Goal: Transaction & Acquisition: Purchase product/service

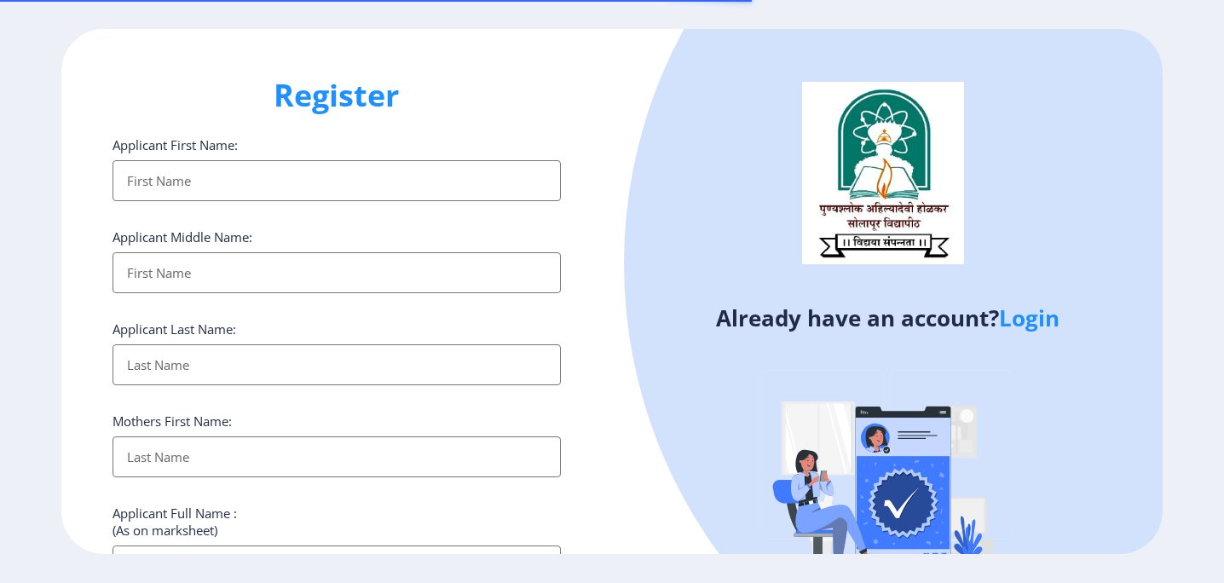
select select
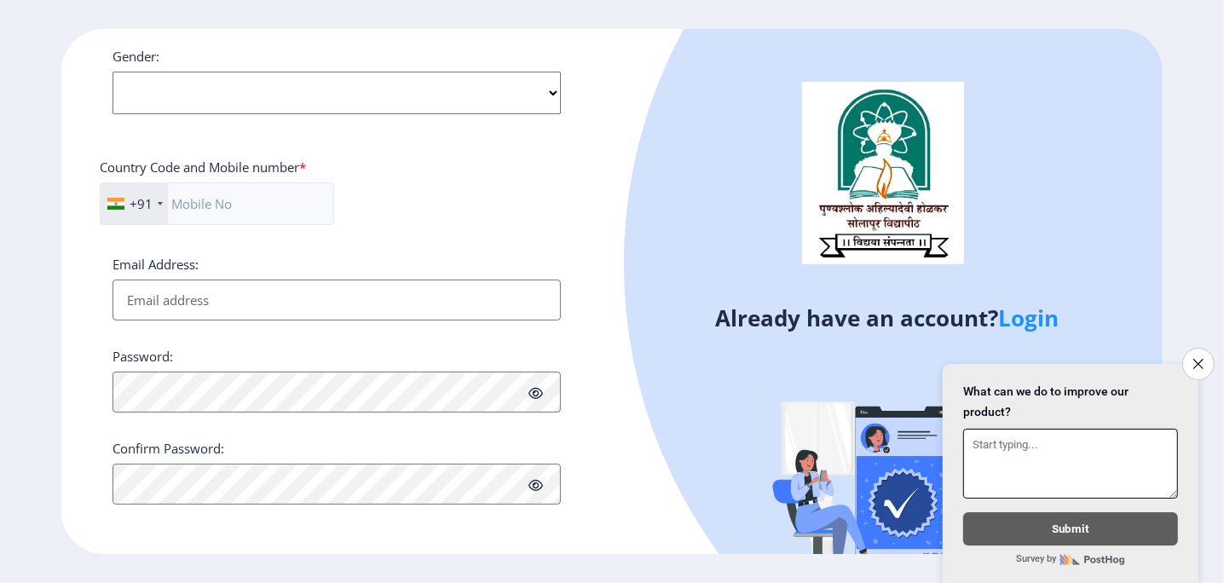
scroll to position [232, 0]
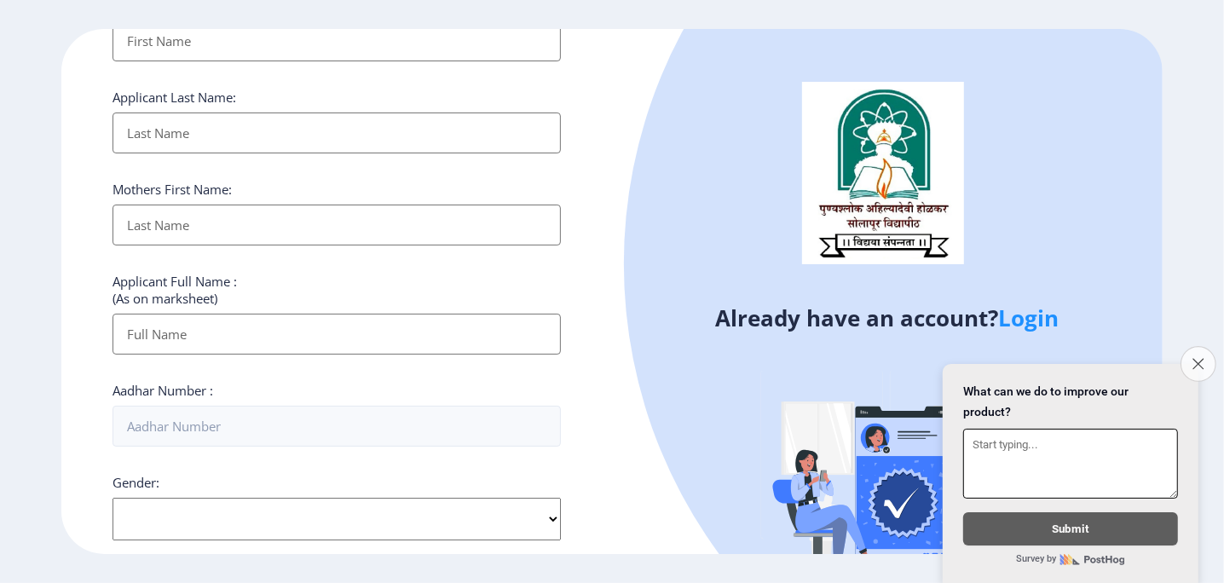
click at [1200, 361] on button "Close survey" at bounding box center [1199, 364] width 36 height 36
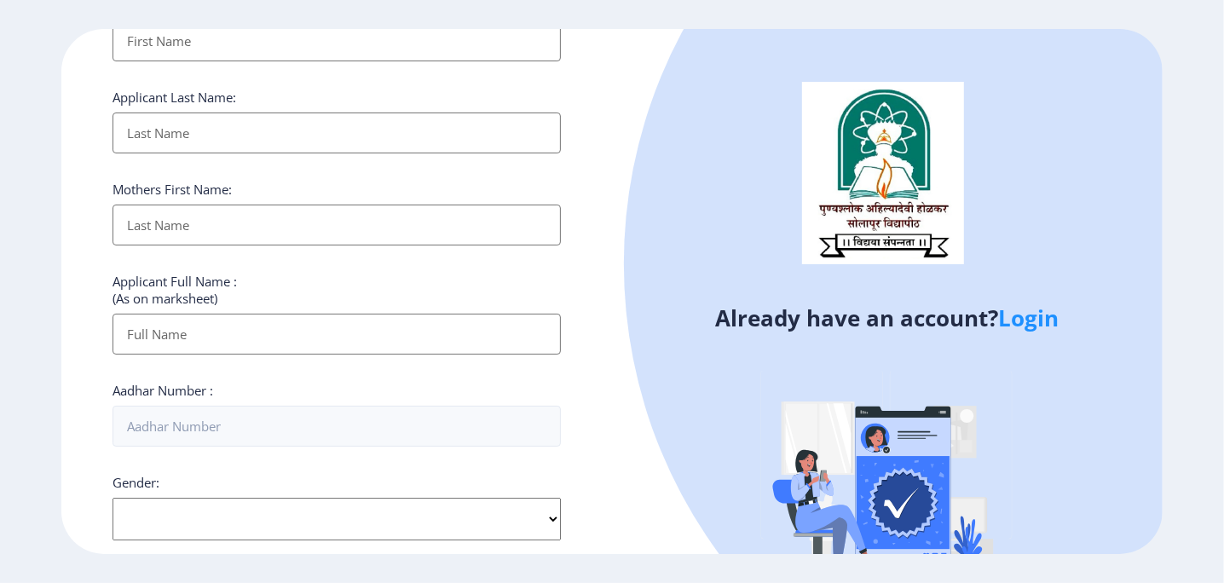
click at [1028, 314] on link "Login" at bounding box center [1029, 318] width 61 height 31
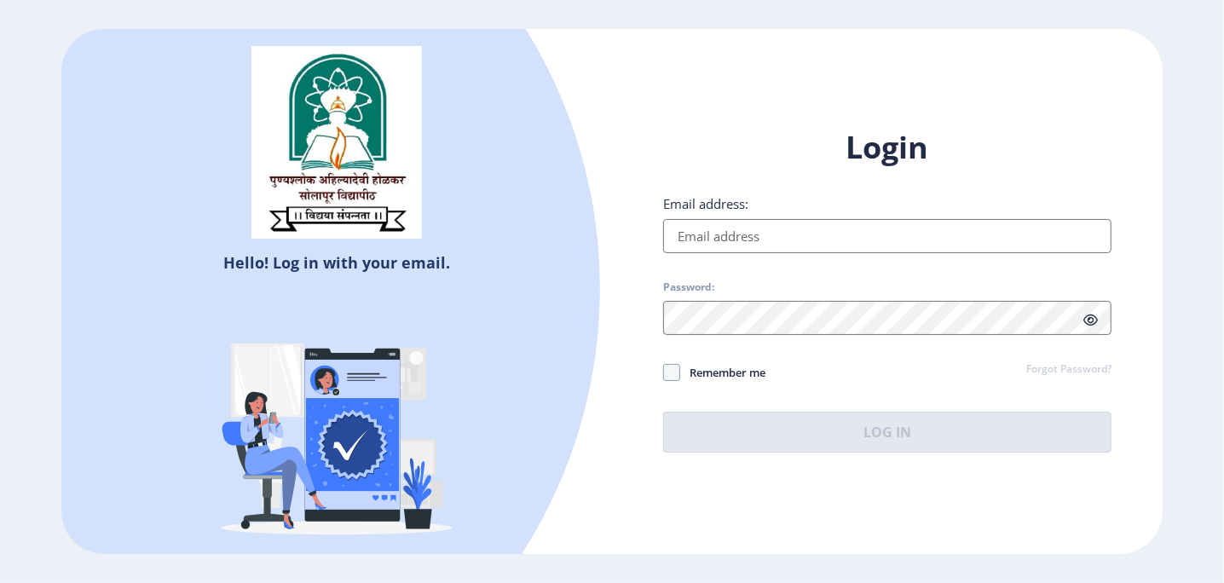
click at [796, 237] on input "Email address:" at bounding box center [887, 236] width 448 height 34
type input "[EMAIL_ADDRESS][DOMAIN_NAME]"
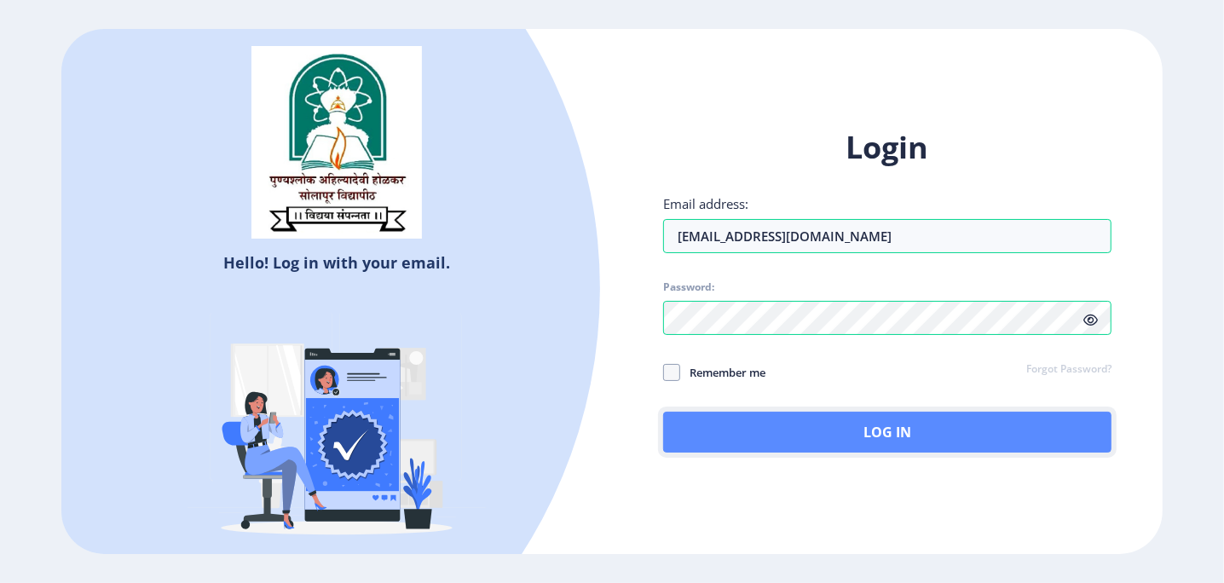
click at [844, 438] on button "Log In" at bounding box center [887, 432] width 448 height 41
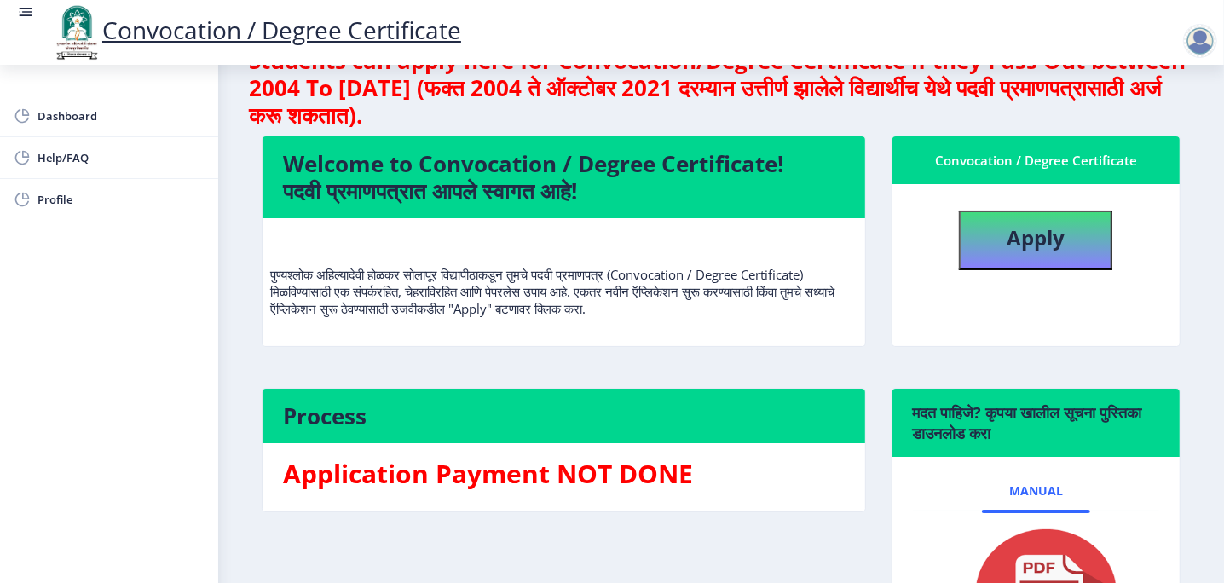
scroll to position [170, 0]
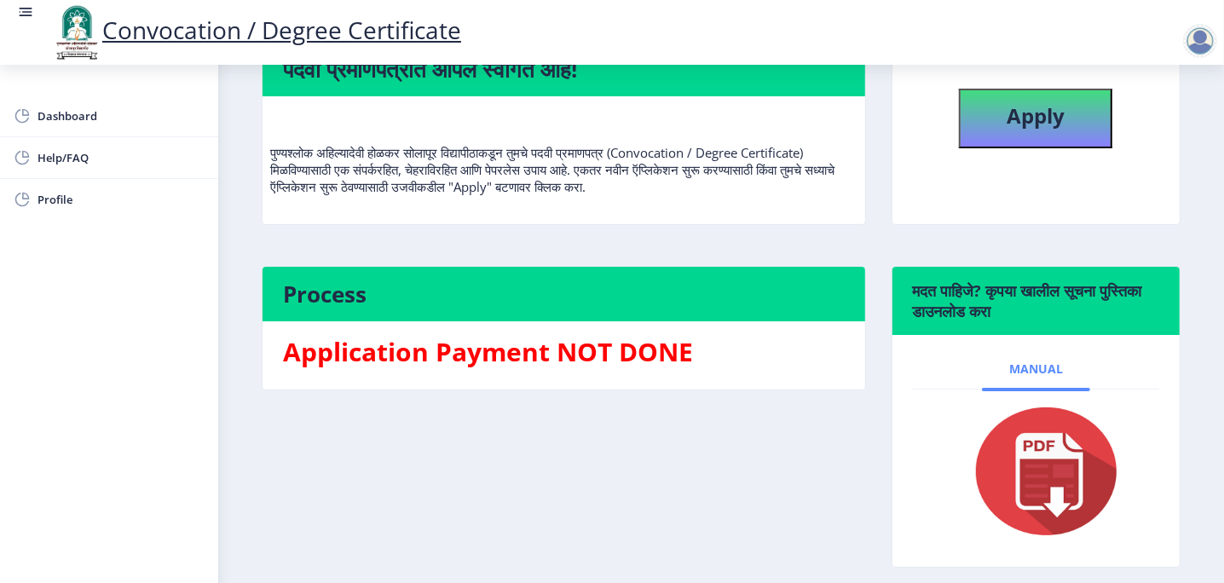
click at [1042, 373] on span "Manual" at bounding box center [1036, 369] width 54 height 14
click at [1042, 469] on img at bounding box center [1035, 471] width 170 height 136
click at [1020, 122] on b "Apply" at bounding box center [1036, 115] width 58 height 28
select select
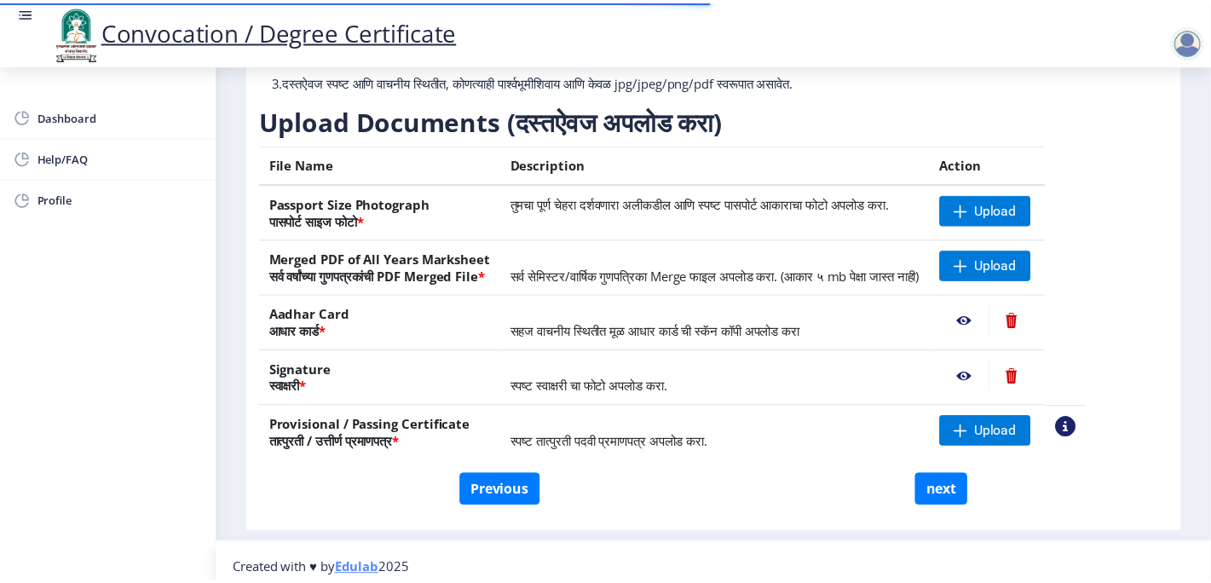
scroll to position [241, 0]
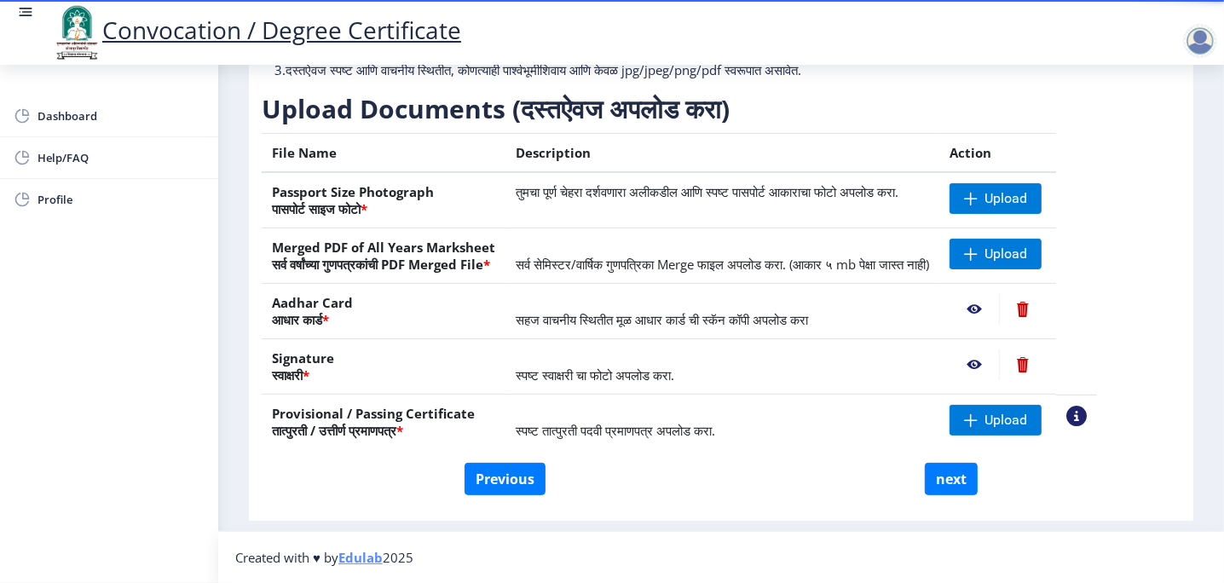
click at [999, 309] on nb-action at bounding box center [974, 309] width 49 height 31
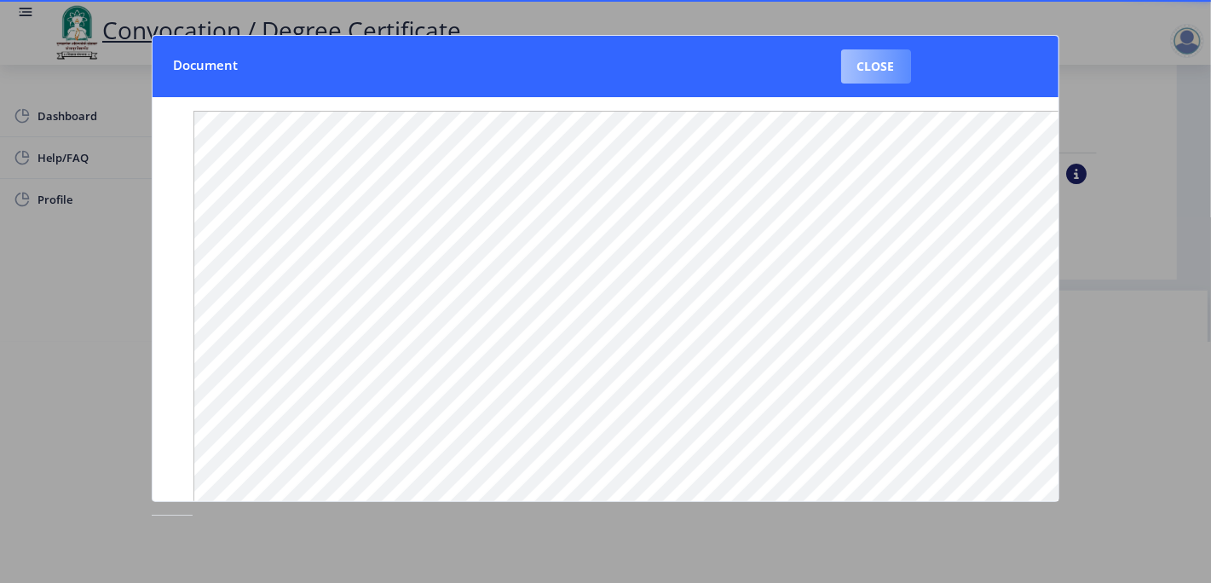
click at [862, 69] on button "Close" at bounding box center [876, 66] width 70 height 34
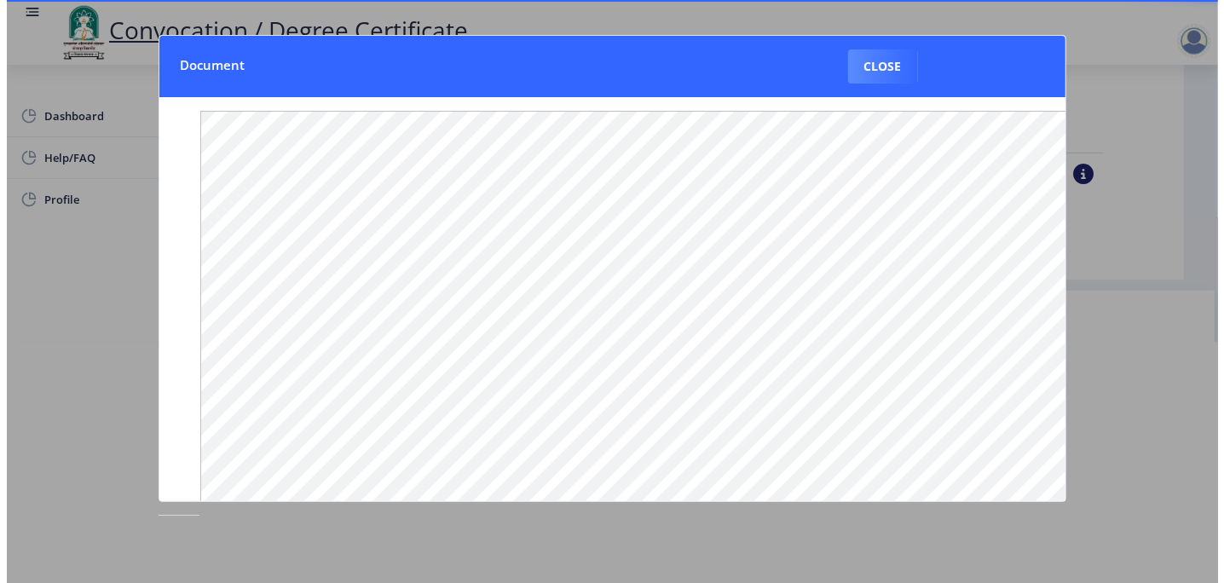
scroll to position [75, 0]
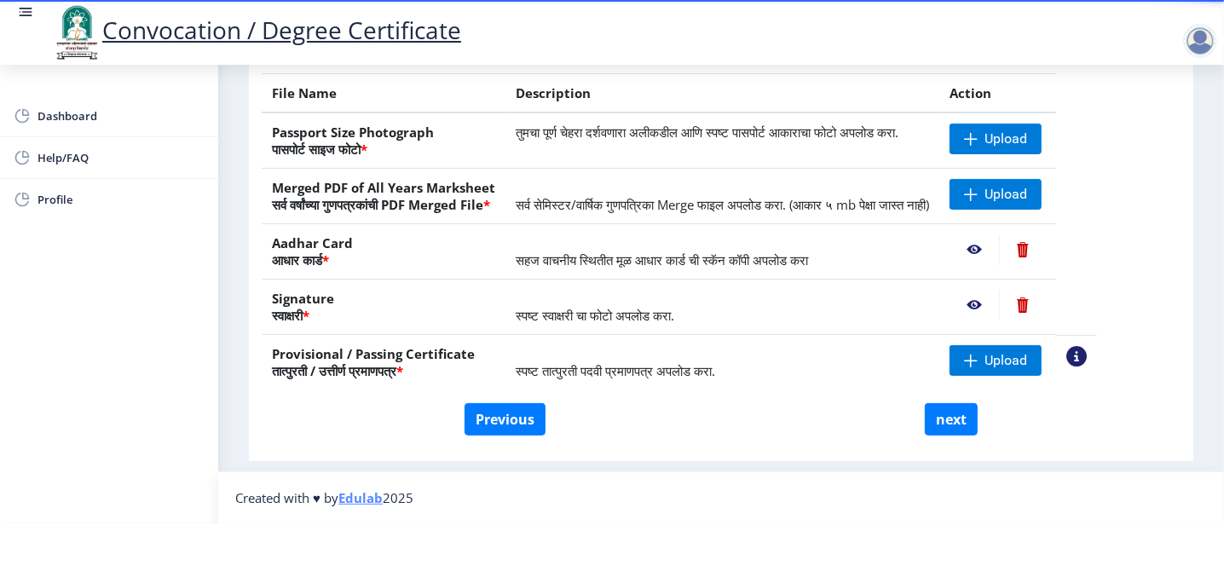
click at [999, 290] on nb-action at bounding box center [974, 305] width 49 height 31
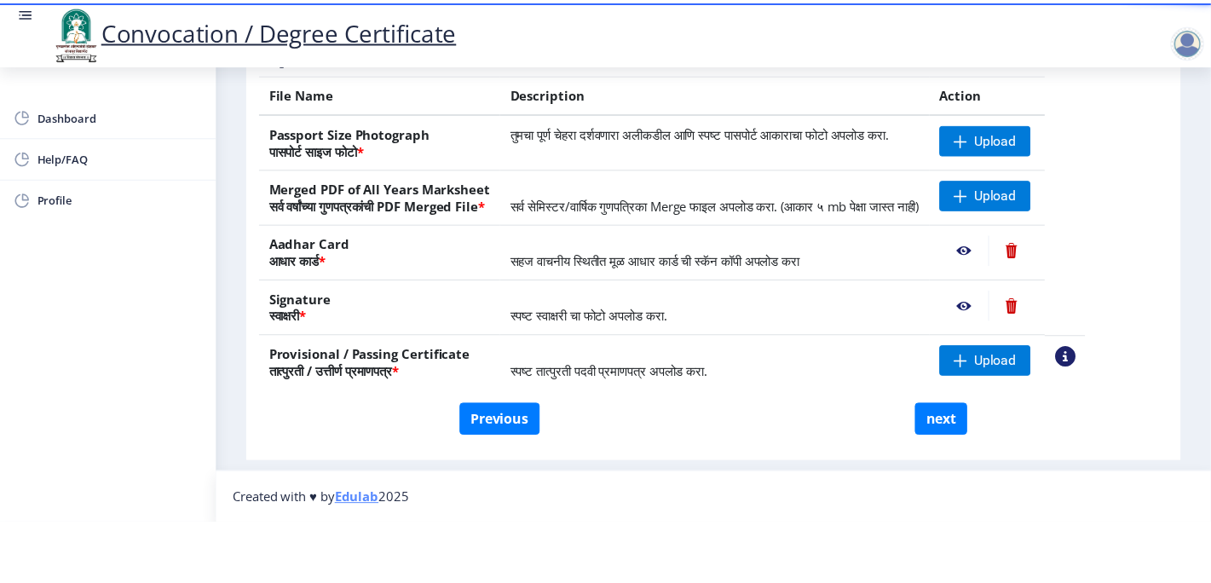
scroll to position [0, 0]
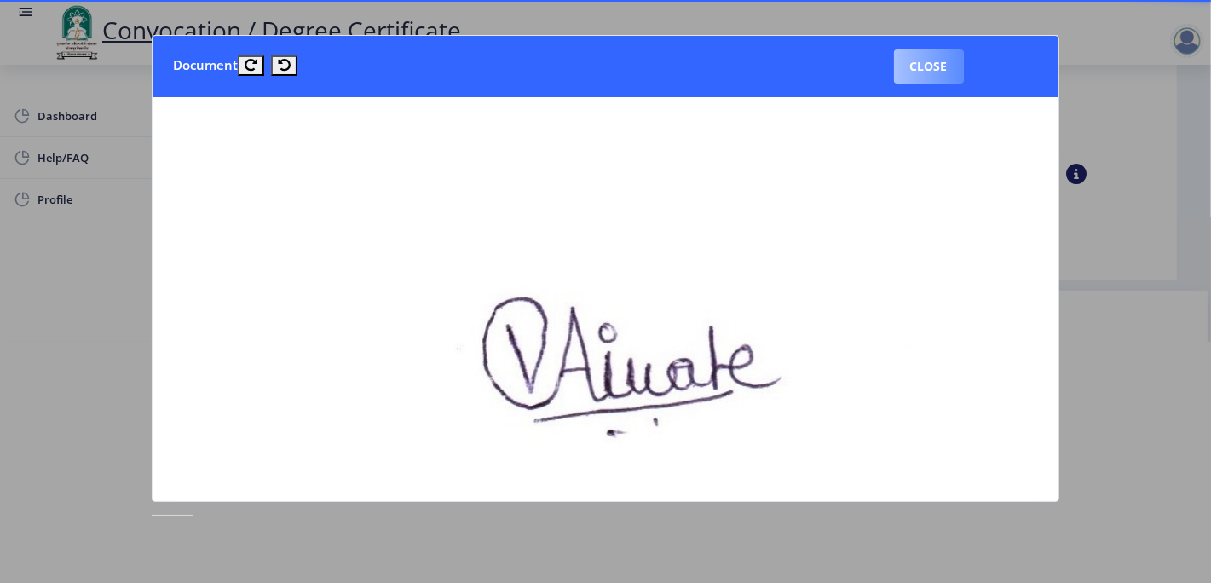
click at [913, 67] on button "Close" at bounding box center [929, 66] width 70 height 34
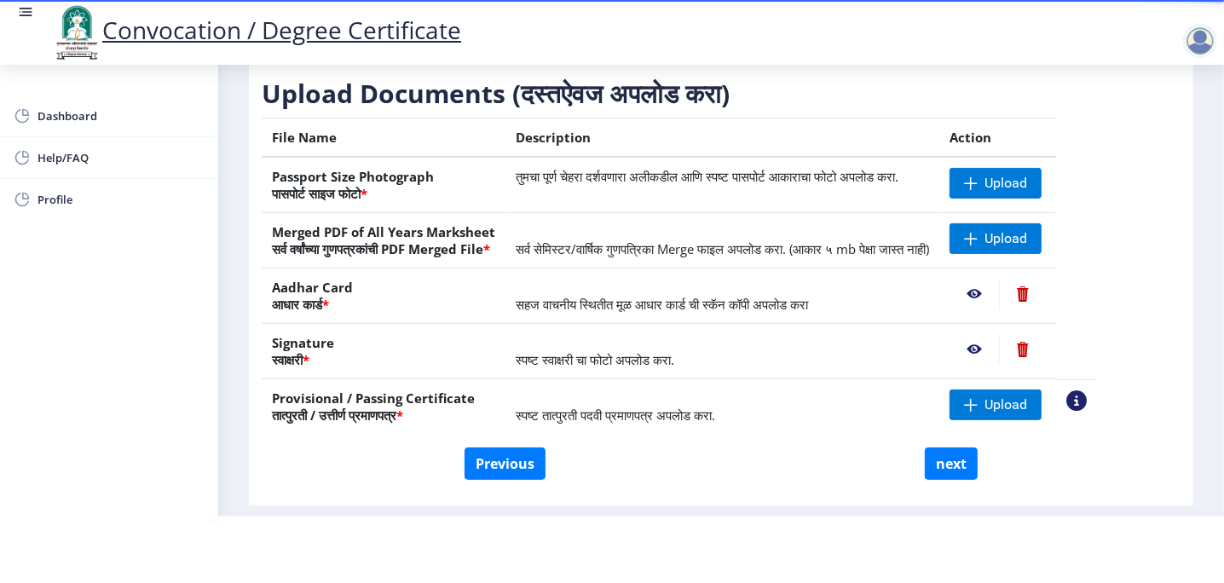
scroll to position [156, 0]
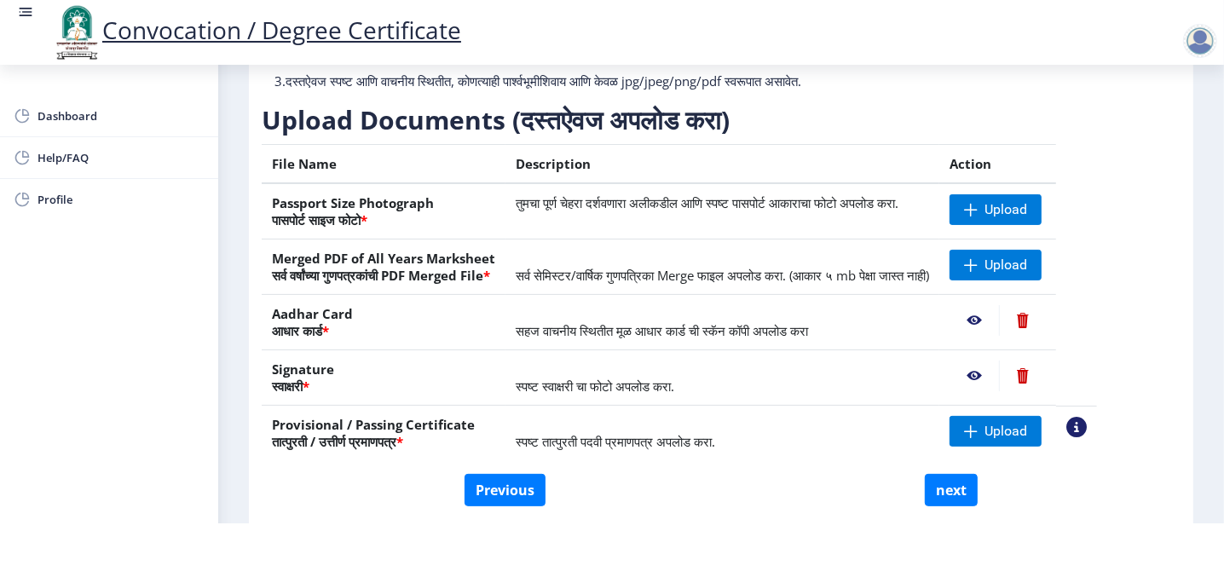
click at [727, 496] on div "Previous next" at bounding box center [720, 490] width 893 height 32
click at [1032, 256] on span "Upload" at bounding box center [996, 265] width 92 height 31
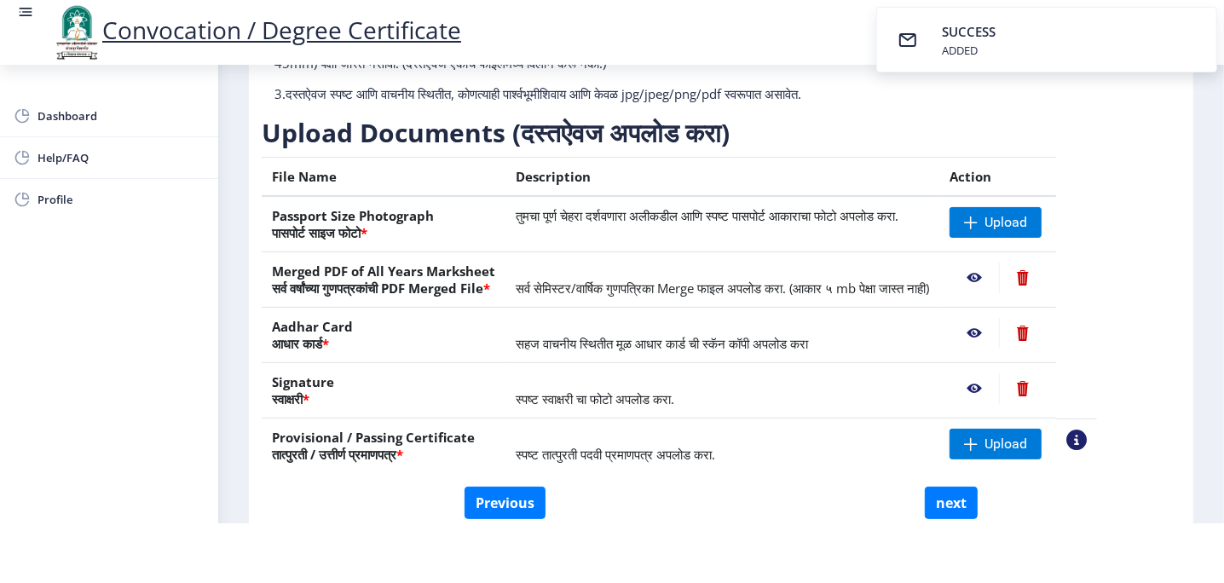
scroll to position [241, 0]
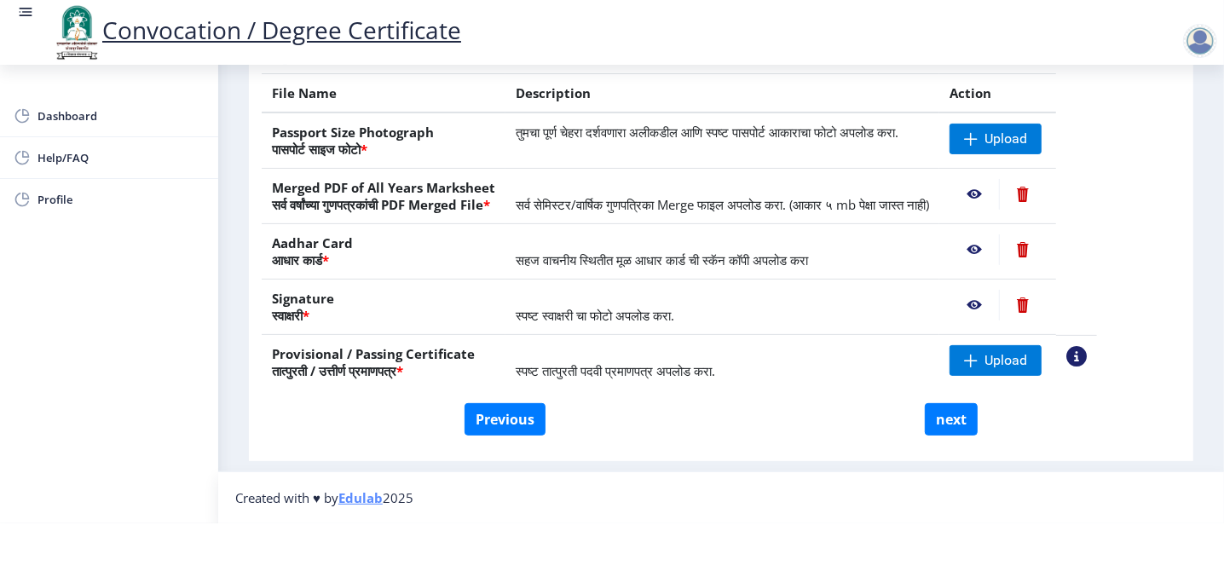
click at [750, 420] on div "Instructions (सूचना) 1. कृपया लक्षात घ्या की तुम्हाला मूळ दस्तऐवजांच्या स्कॅन क…" at bounding box center [720, 164] width 927 height 577
click at [978, 354] on span at bounding box center [971, 361] width 14 height 14
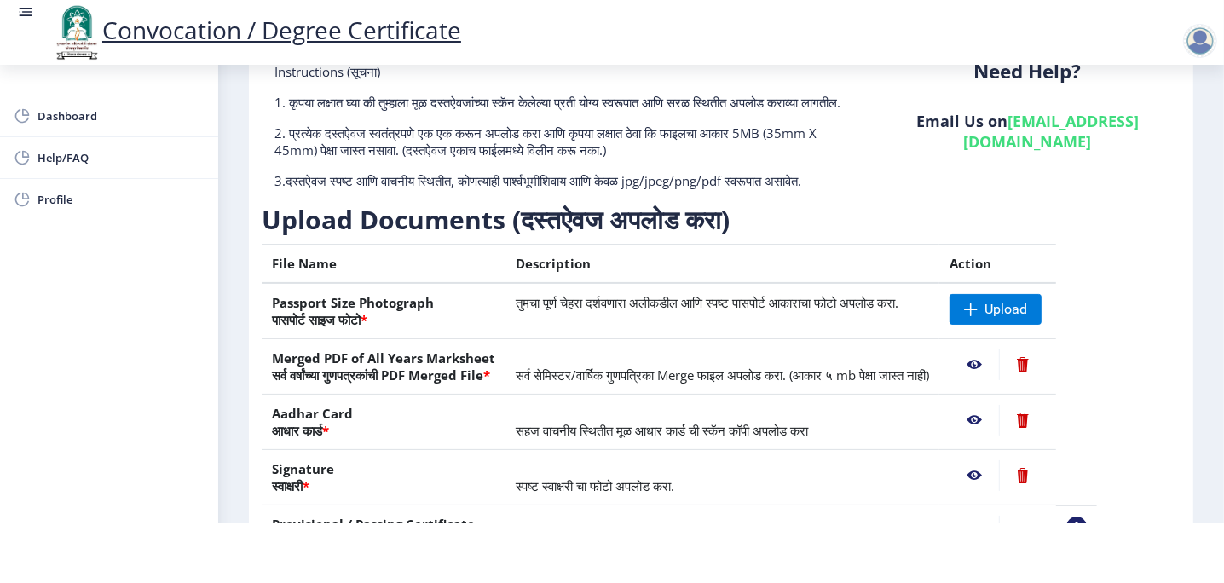
scroll to position [85, 0]
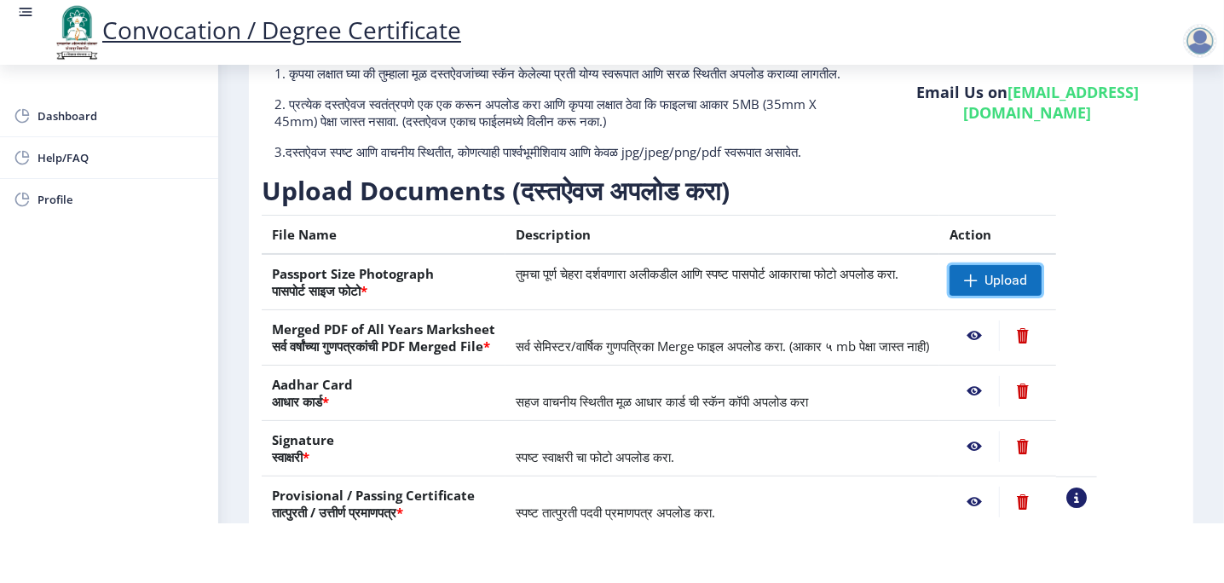
click at [1027, 285] on span "Upload" at bounding box center [1006, 280] width 43 height 17
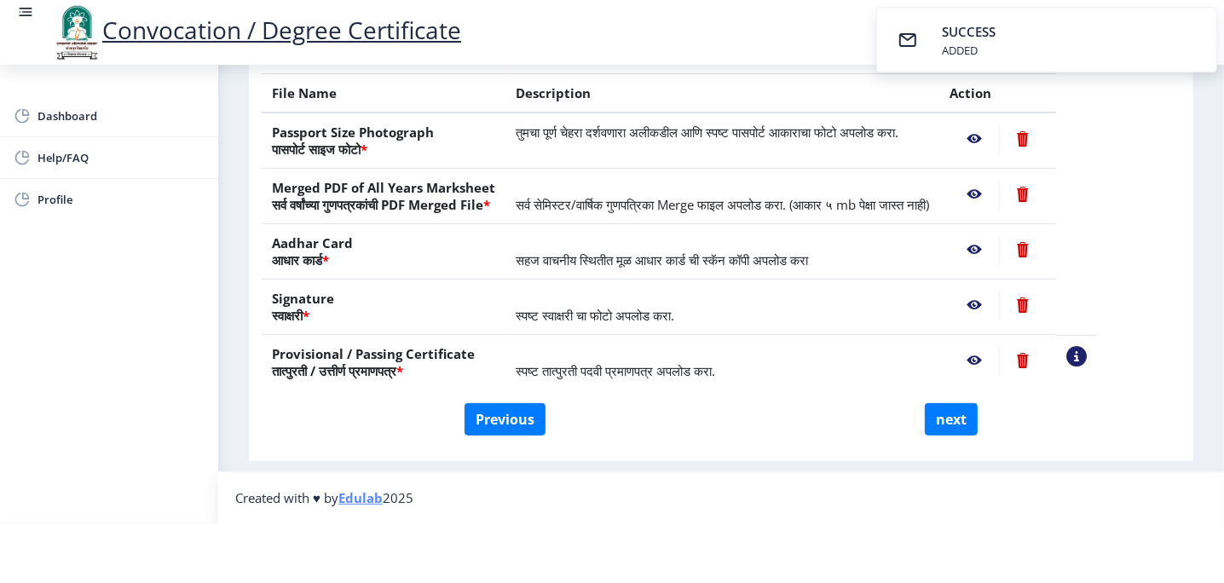
scroll to position [241, 0]
click at [951, 403] on button "next" at bounding box center [951, 419] width 53 height 32
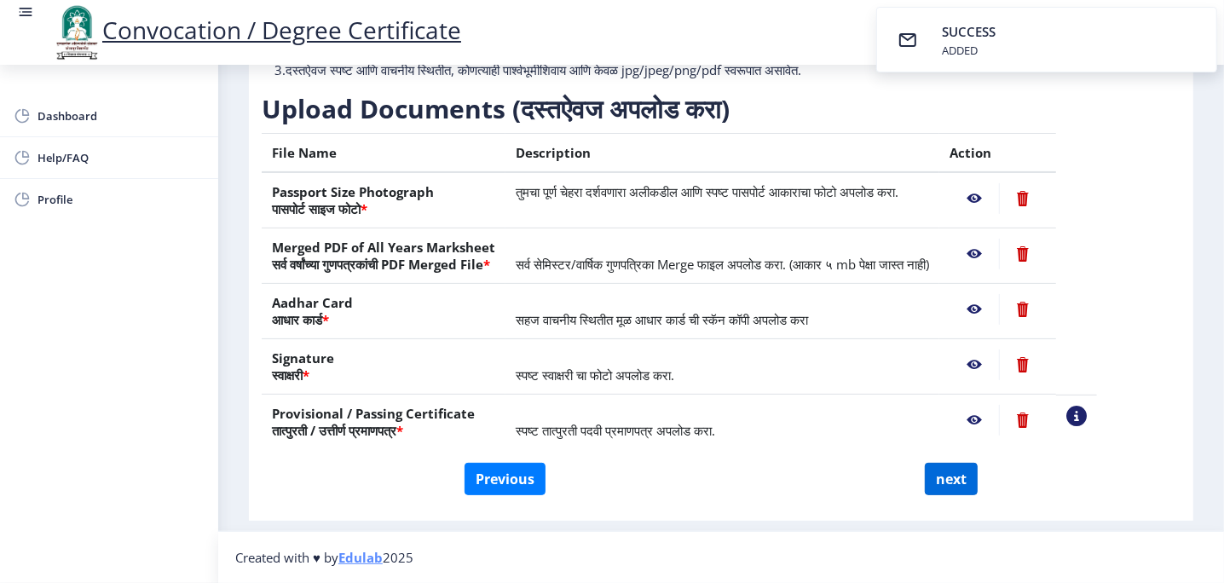
select select
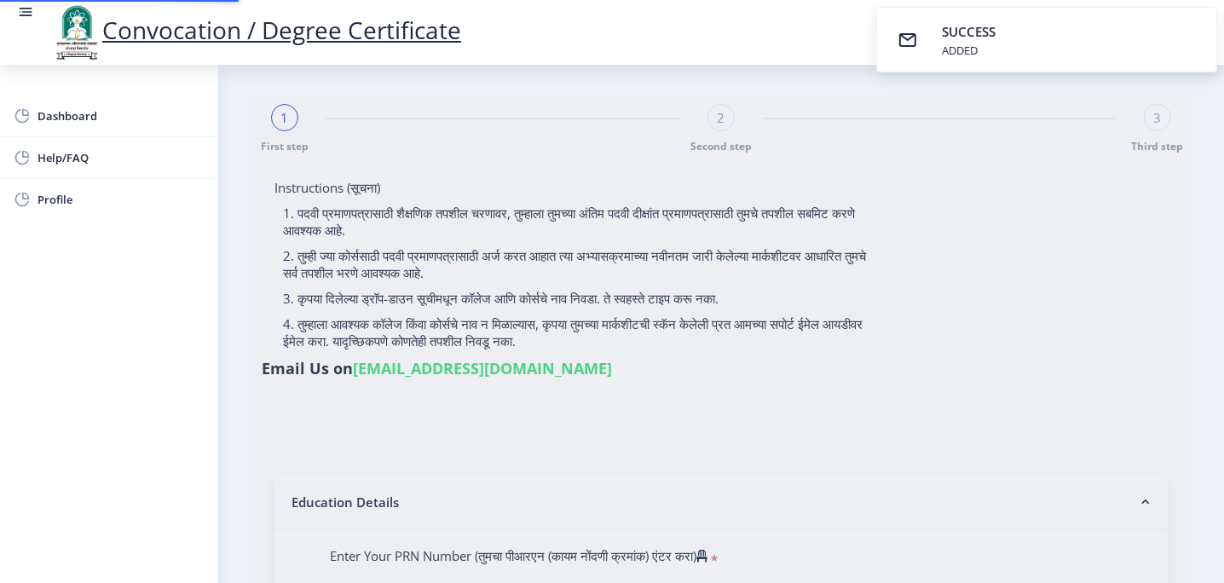
select select
type input "[PERSON_NAME] aamsiddha [PERSON_NAME]"
type input "kantabai"
type input "2015032500237257"
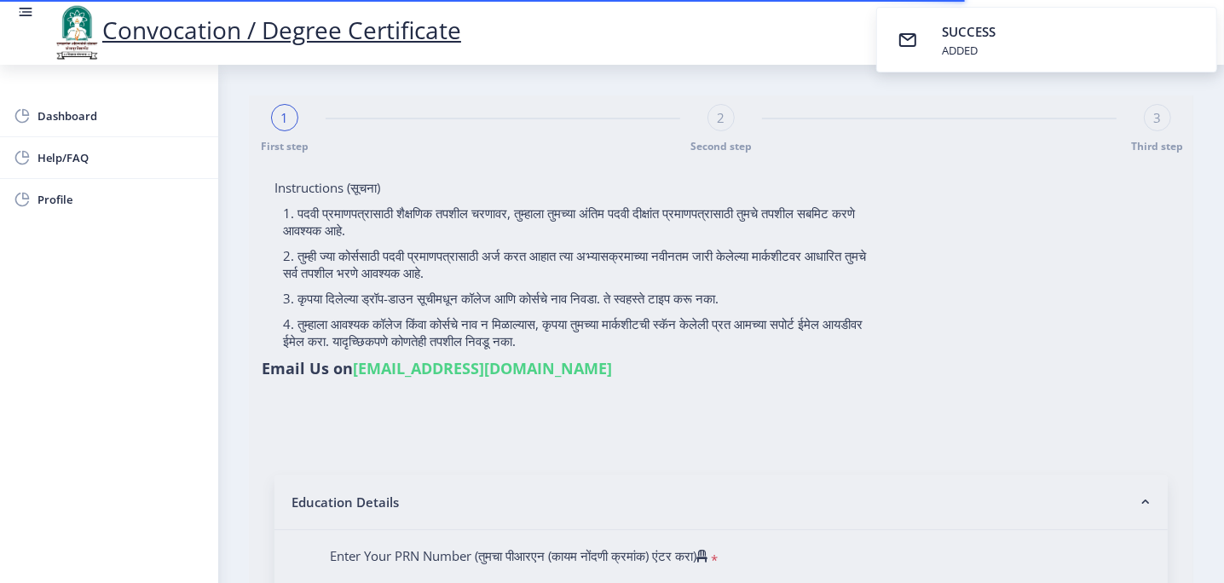
select select "External"
select select "2017"
select select "May"
select select "SECOND CLASS"
type input "506953"
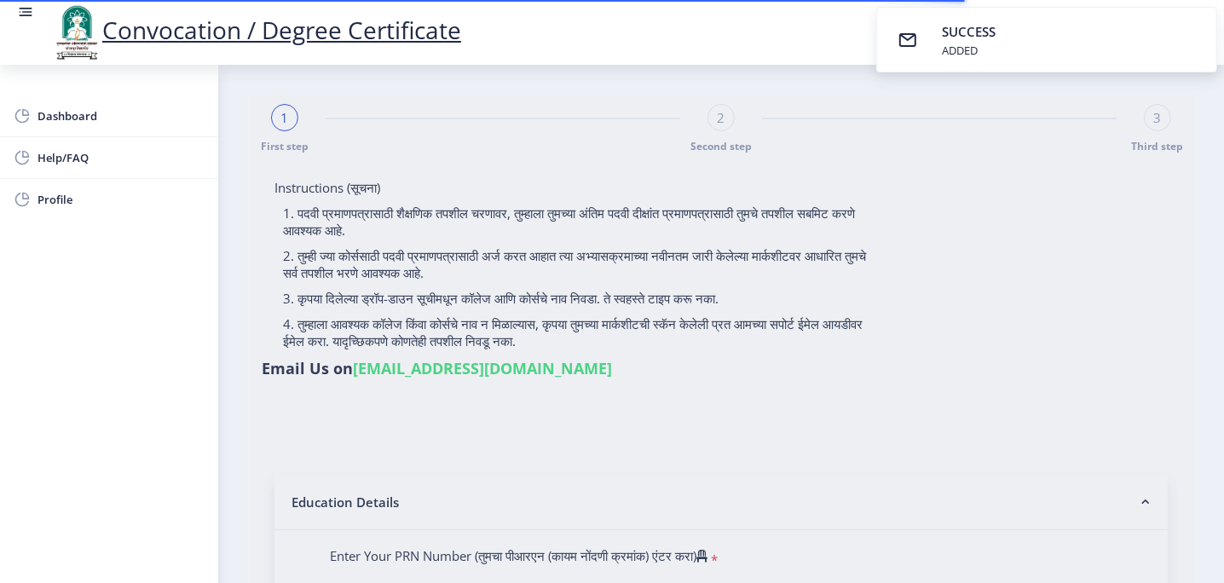
type input "[PERSON_NAME] Aamsiddha [PERSON_NAME]"
type input "Kantabai"
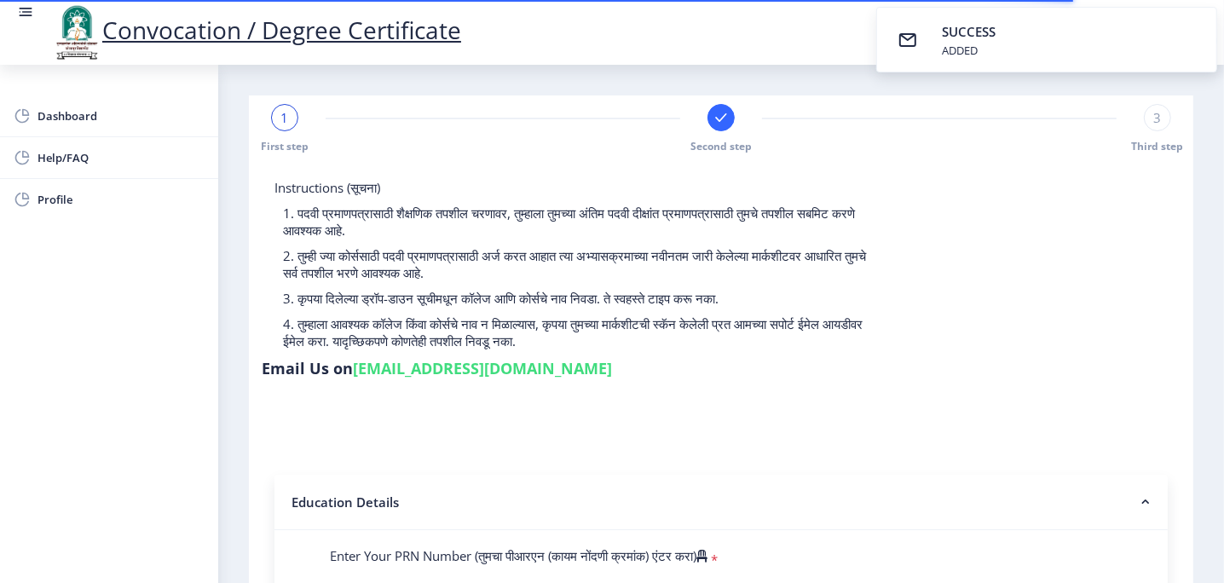
select select
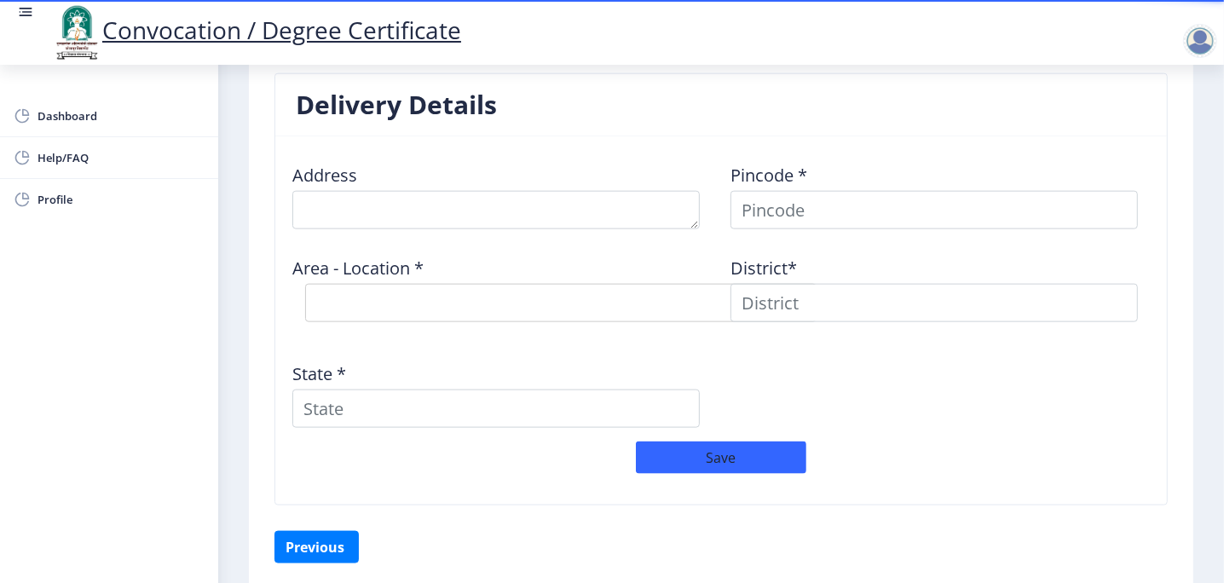
scroll to position [1363, 0]
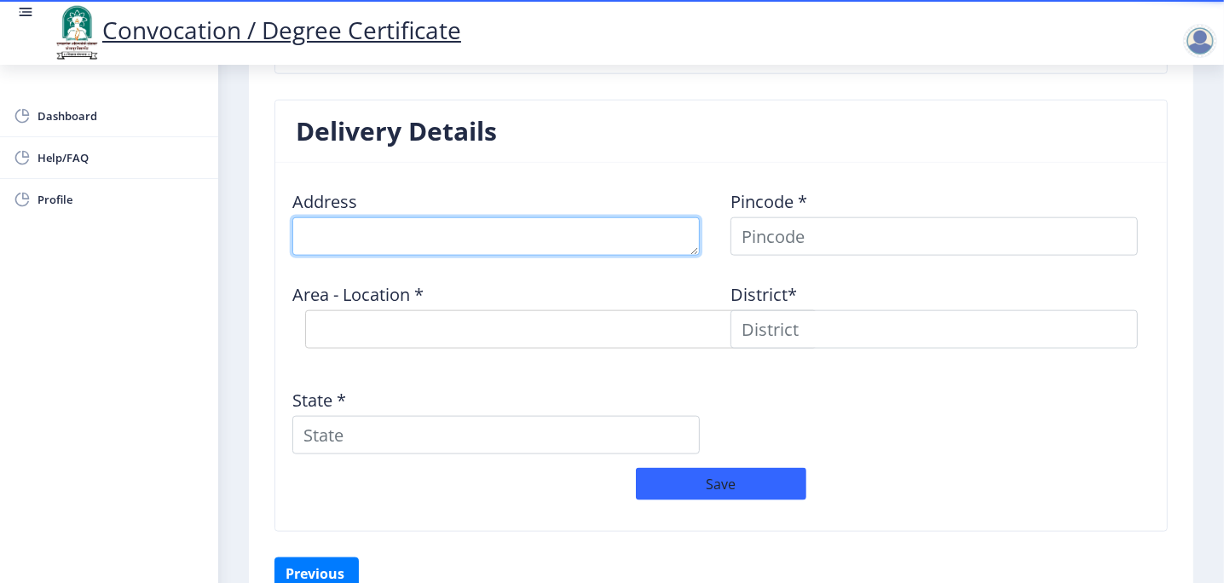
click at [406, 232] on textarea at bounding box center [495, 236] width 407 height 38
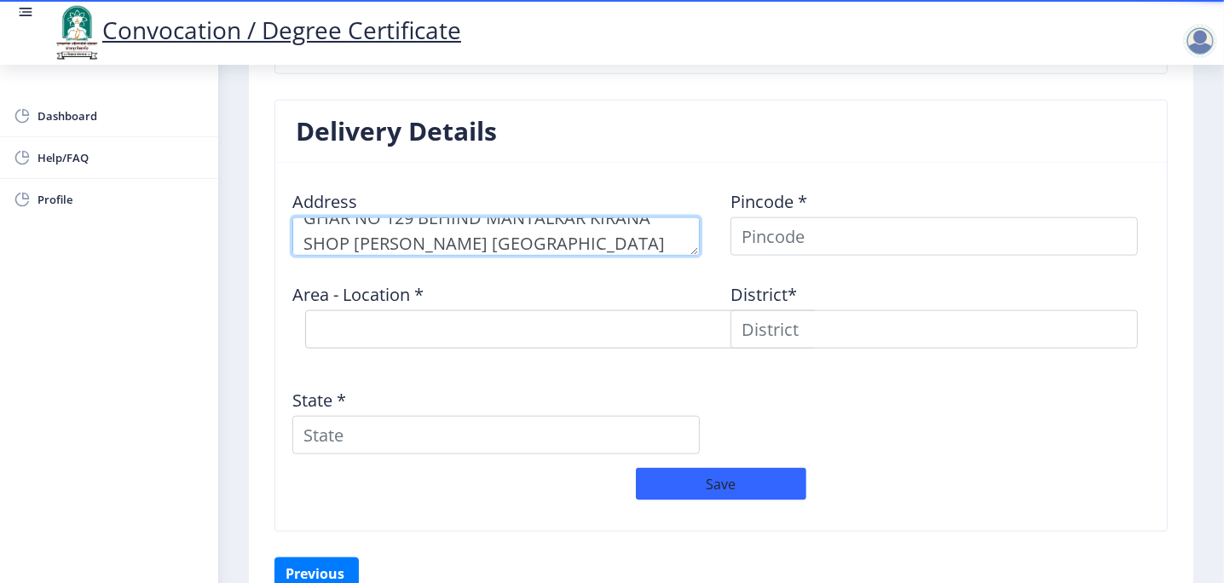
type textarea "GHAR NO 129 BEHIND MANTALKAR KIRANA SHOP [PERSON_NAME] [GEOGRAPHIC_DATA]"
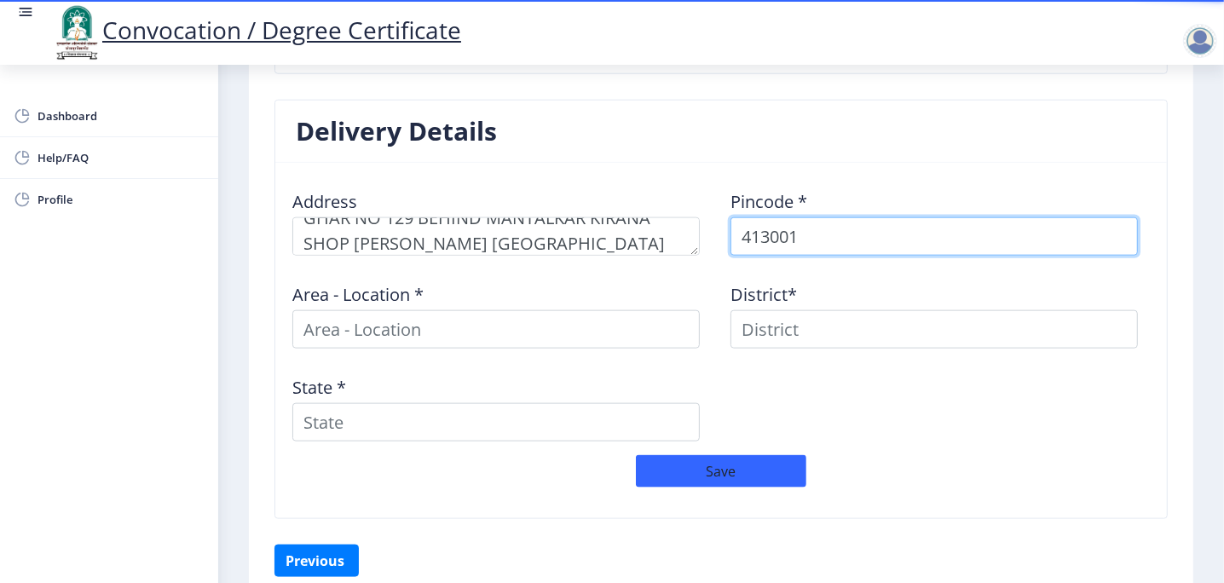
type input "413001"
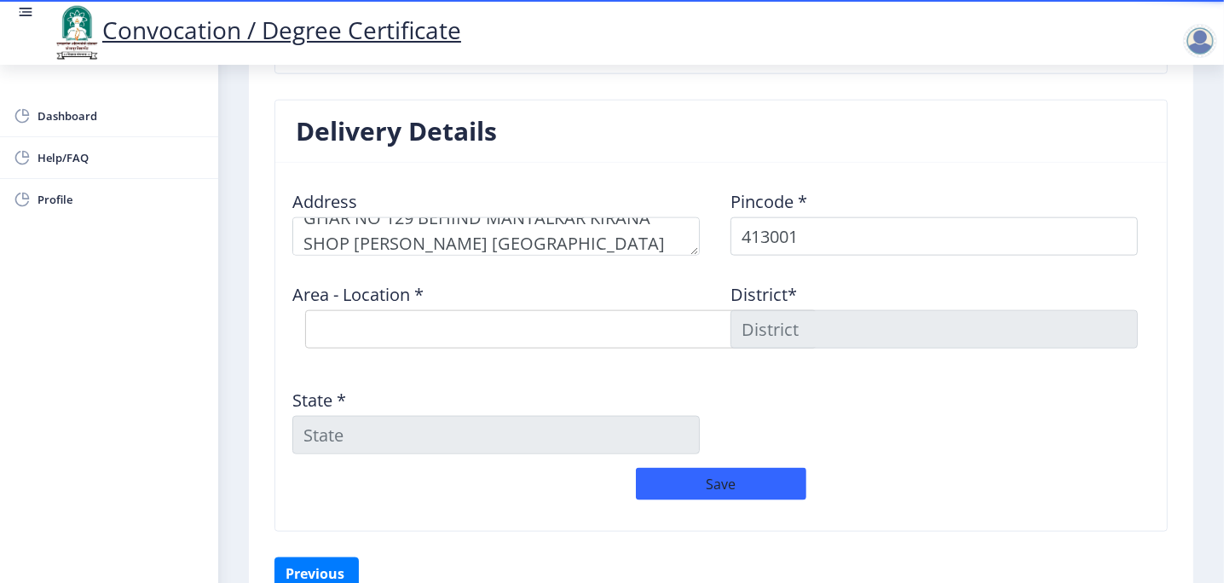
click at [551, 323] on select "Select Area Location Jawaharlal Nehru Vastigrah S.O Navi Peth Solapur S.O Sidhe…" at bounding box center [560, 329] width 511 height 38
select select "1: Object"
click at [305, 310] on select "Select Area Location Jawaharlal Nehru Vastigrah S.O Navi Peth Solapur S.O Sidhe…" at bounding box center [560, 329] width 511 height 38
type input "SOLAPUR"
type input "[GEOGRAPHIC_DATA]"
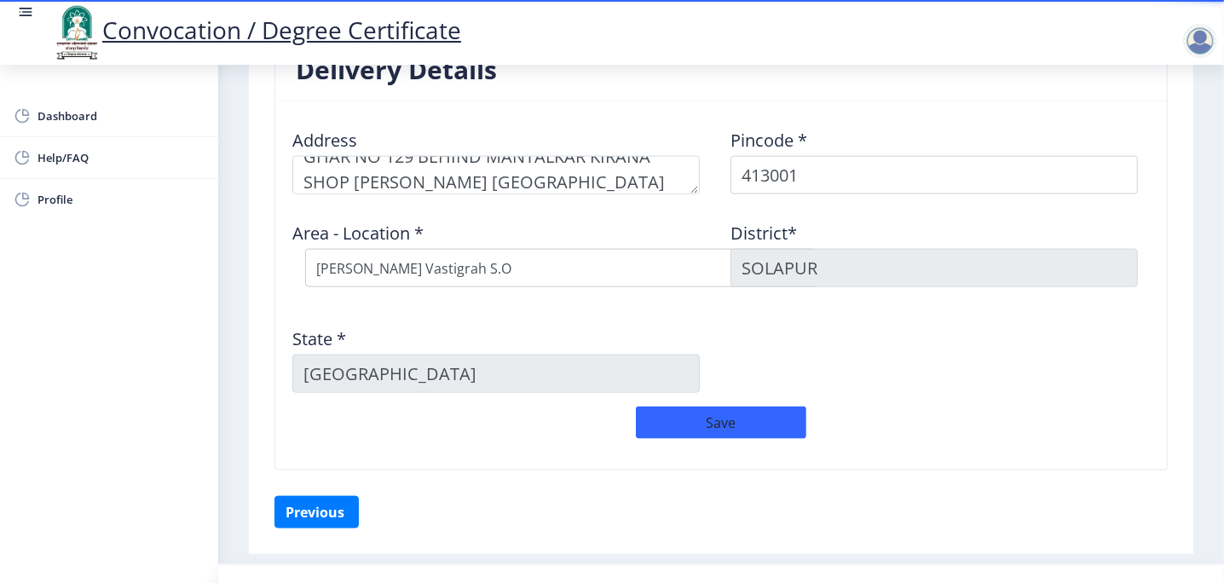
scroll to position [1449, 0]
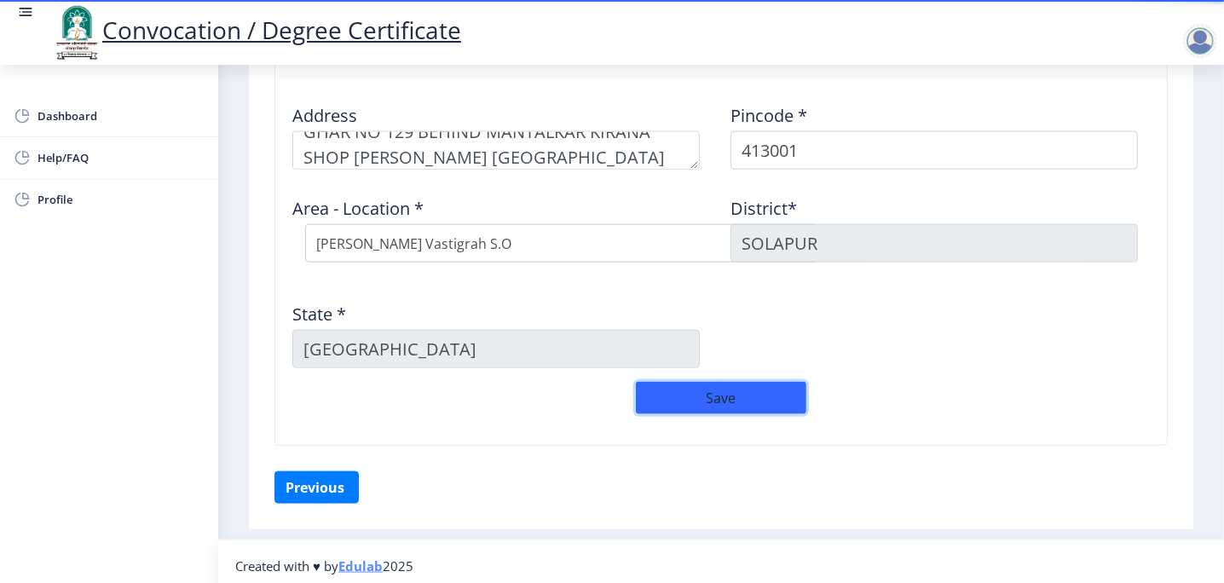
click at [728, 395] on button "Save" at bounding box center [721, 398] width 170 height 32
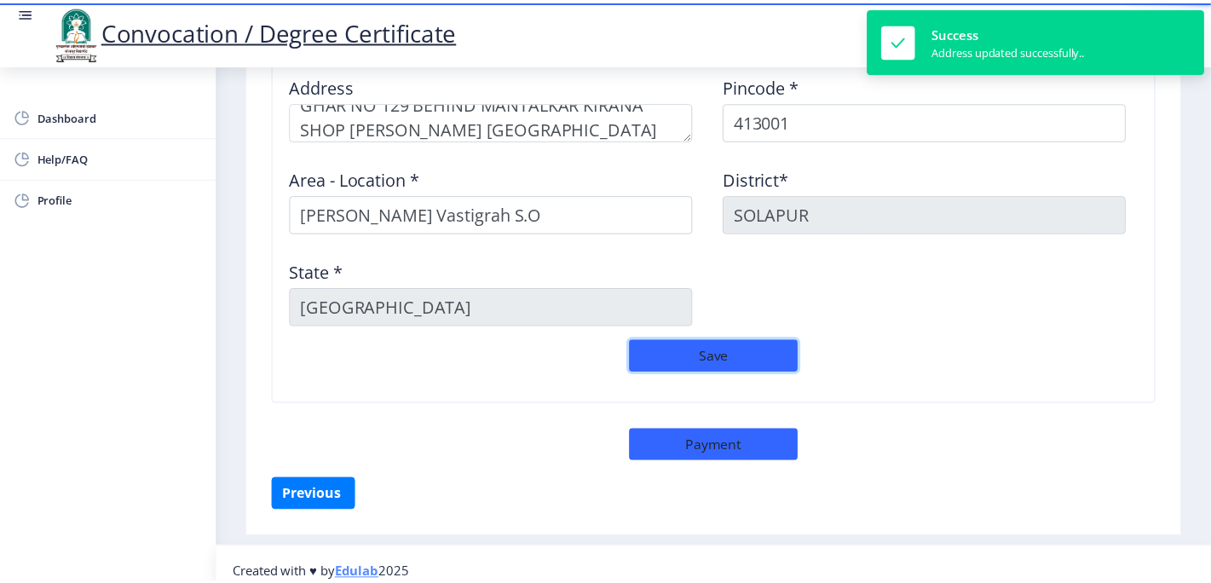
scroll to position [1487, 0]
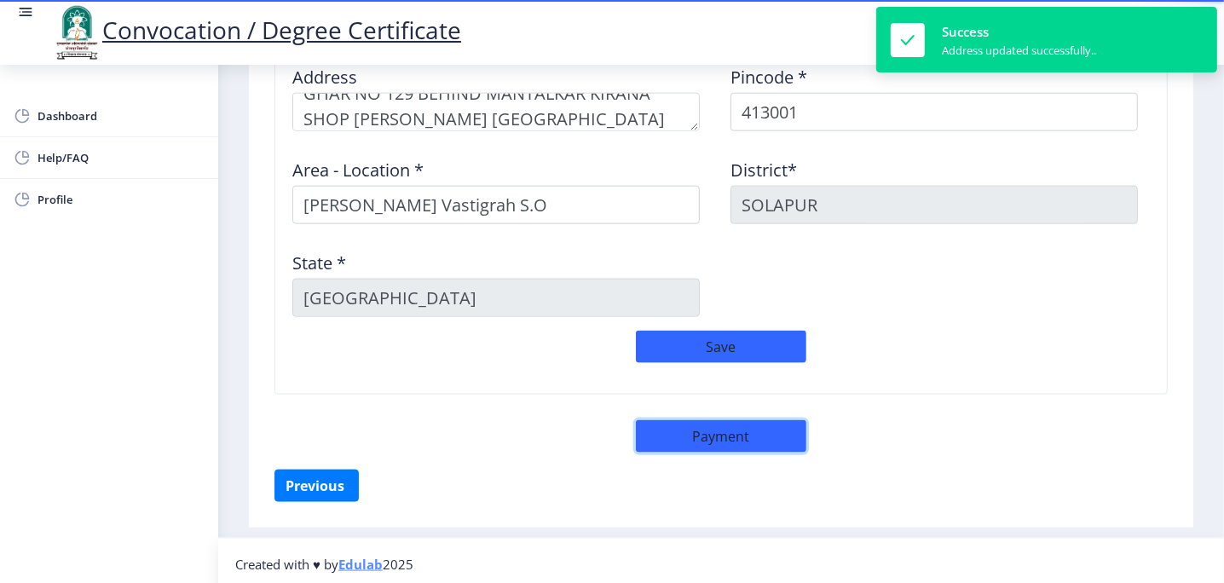
click at [726, 430] on button "Payment" at bounding box center [721, 436] width 170 height 32
select select "sealed"
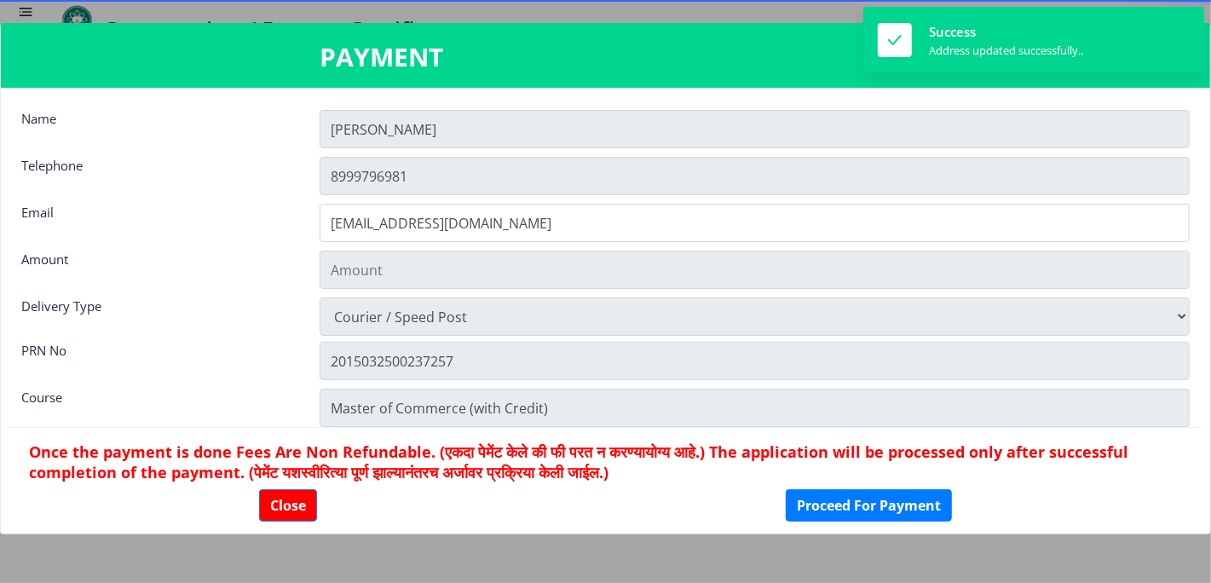
type input "1885"
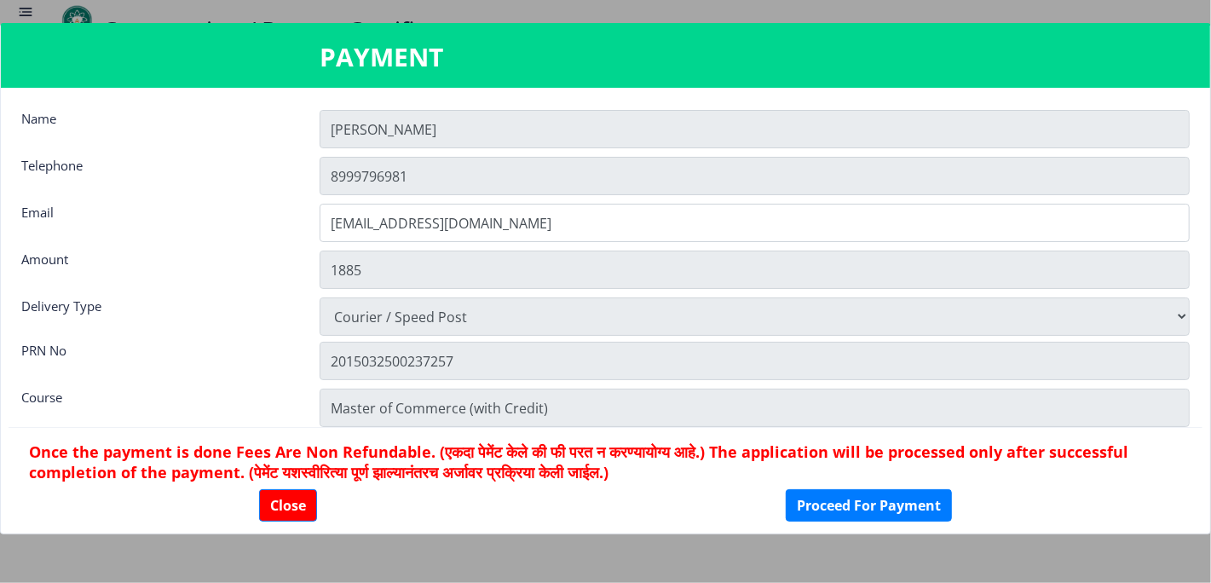
scroll to position [22, 0]
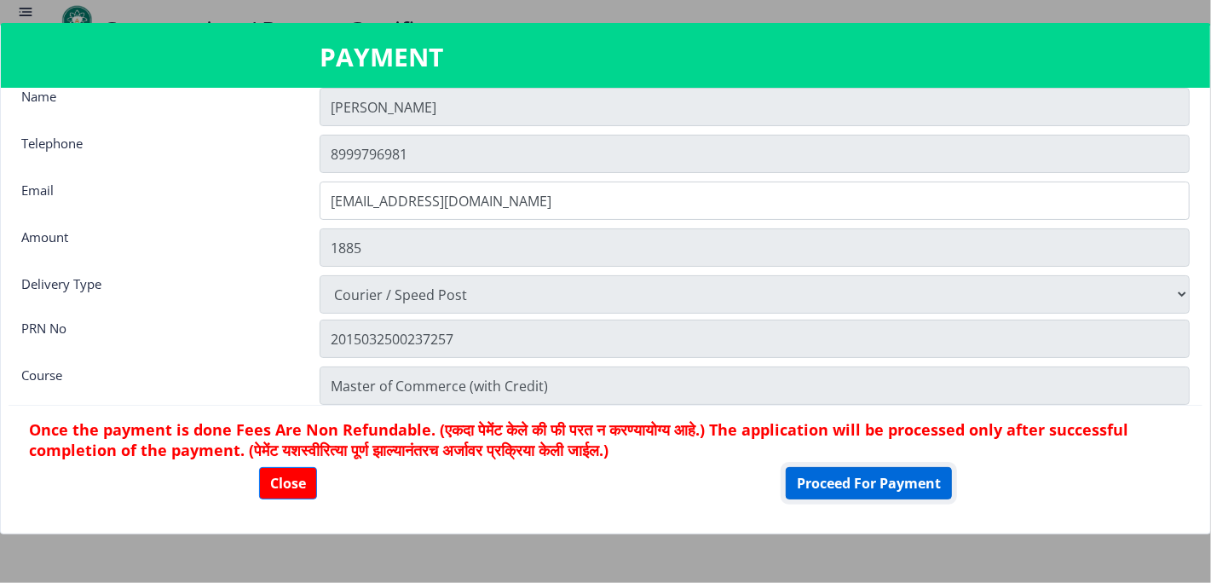
click at [888, 483] on button "Proceed For Payment" at bounding box center [869, 483] width 166 height 32
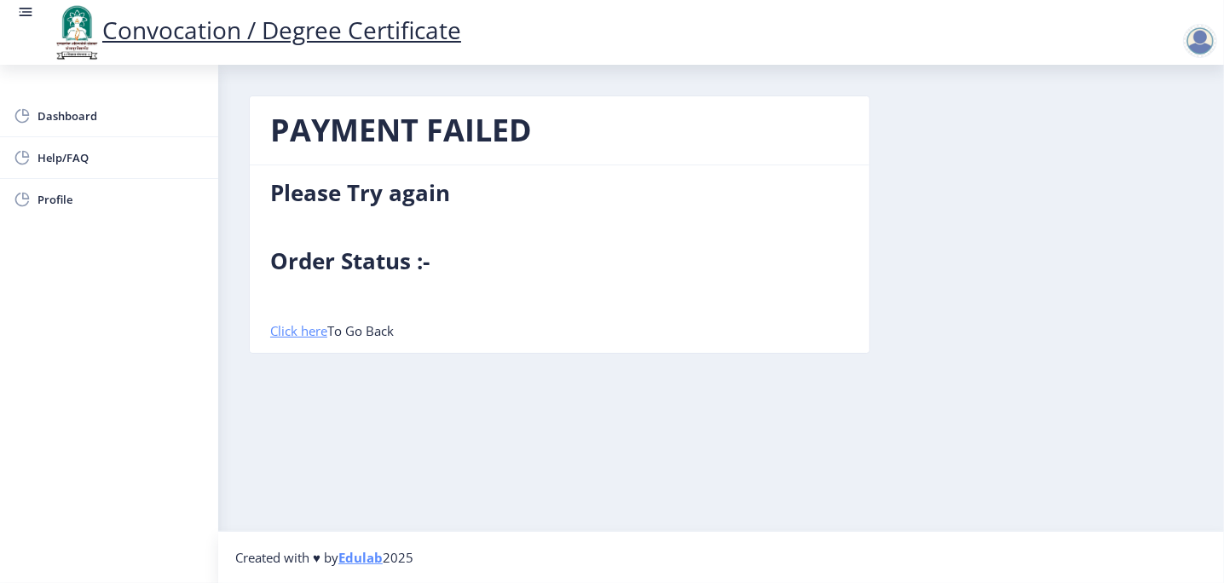
click at [300, 332] on link "Click here" at bounding box center [298, 330] width 57 height 17
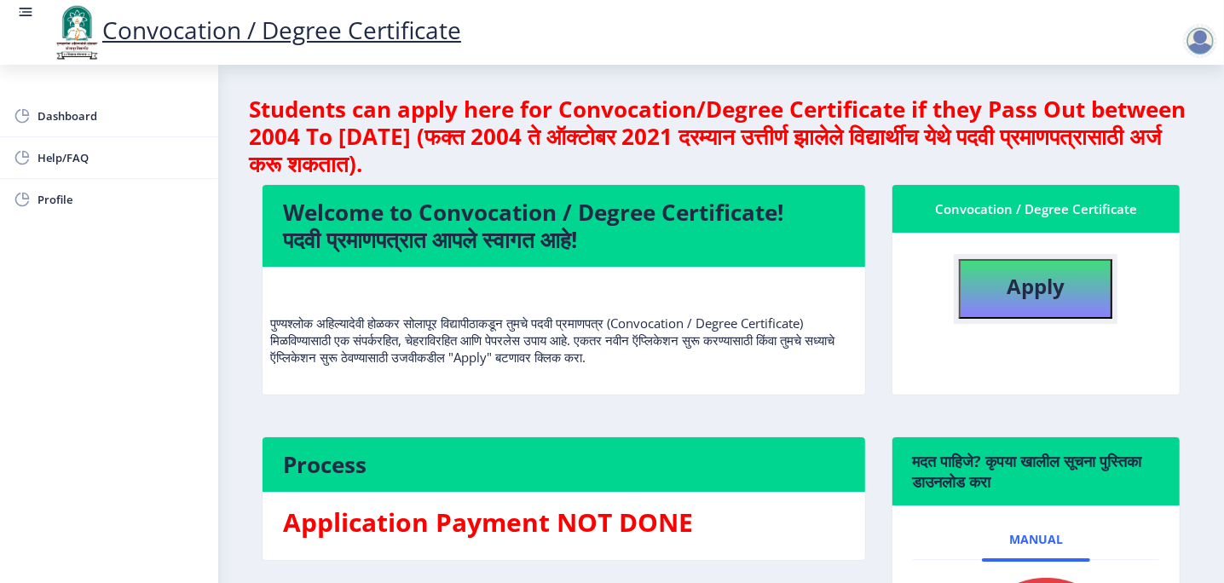
click at [1021, 269] on button "Apply" at bounding box center [1035, 289] width 153 height 60
select select
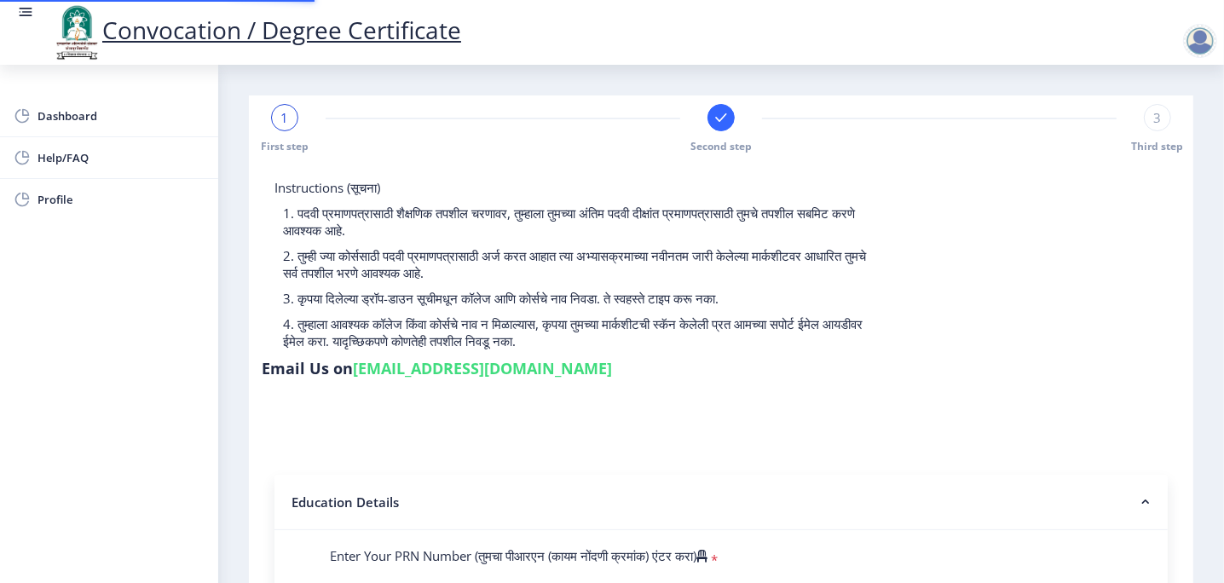
type input "2015032500237257"
select select "External"
select select "2017"
select select "May"
select select "SECOND CLASS"
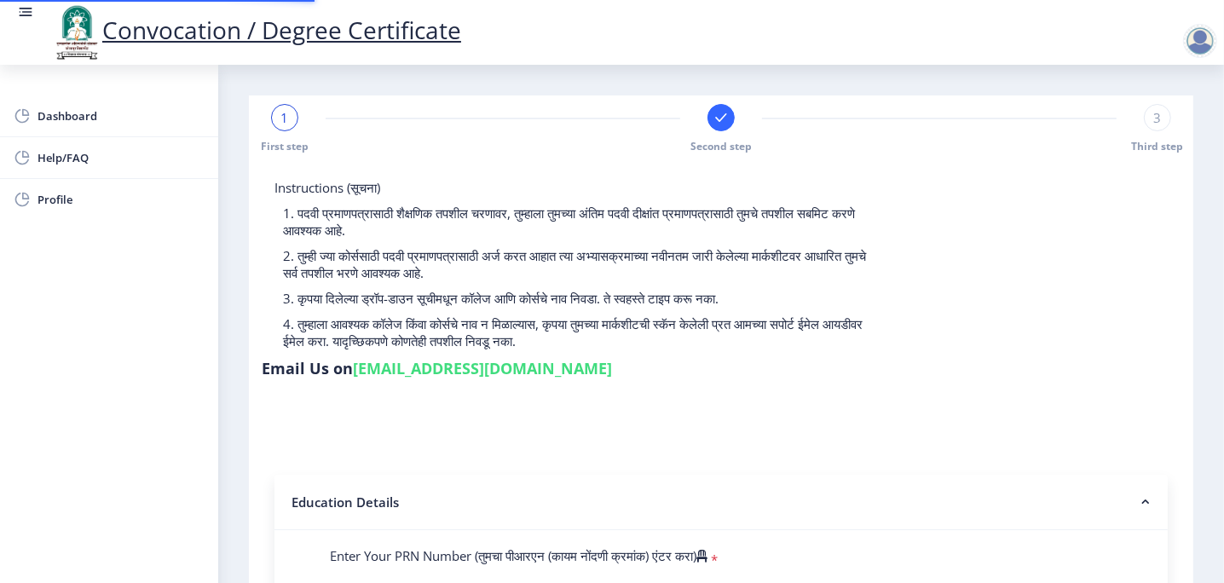
type input "506953"
type input "[PERSON_NAME] Aamsiddha [PERSON_NAME]"
type input "Kantabai"
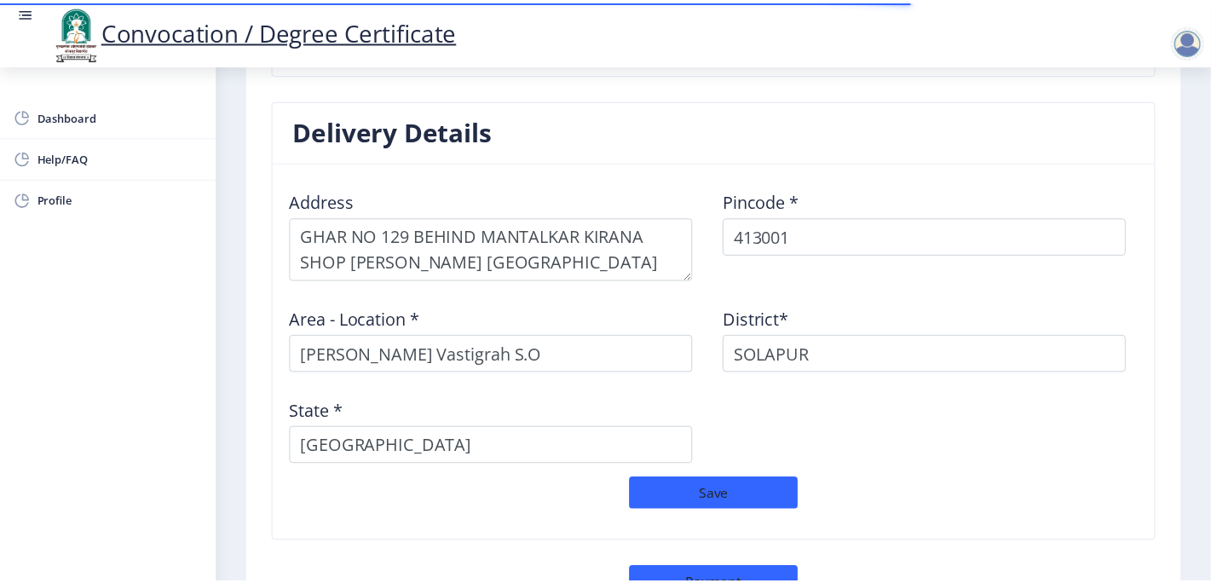
scroll to position [1510, 0]
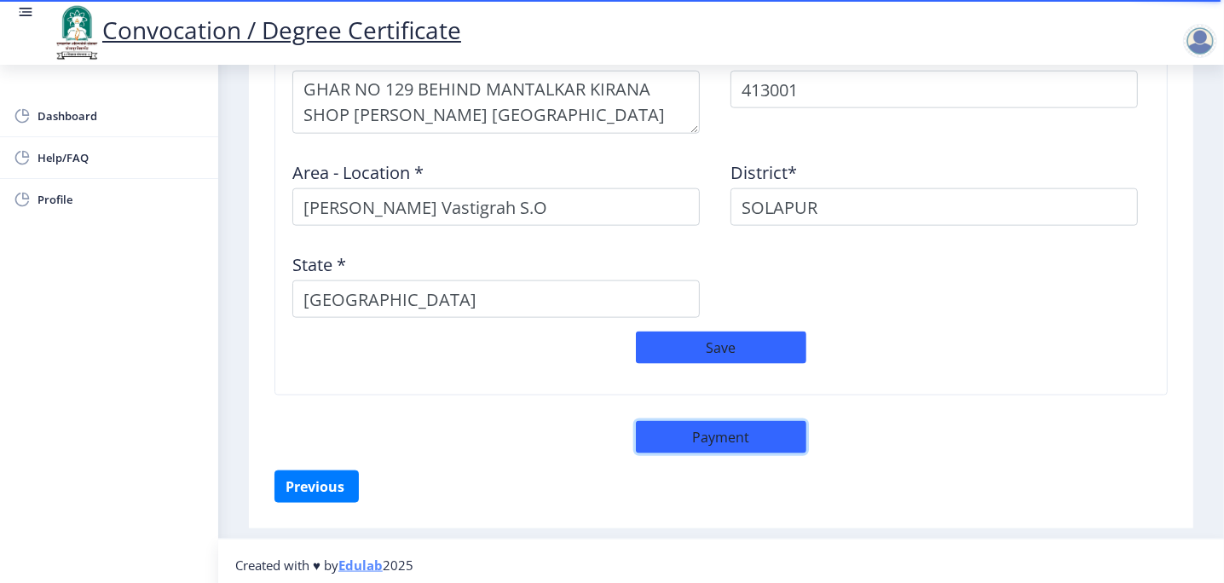
click at [719, 433] on button "Payment" at bounding box center [721, 437] width 170 height 32
select select "sealed"
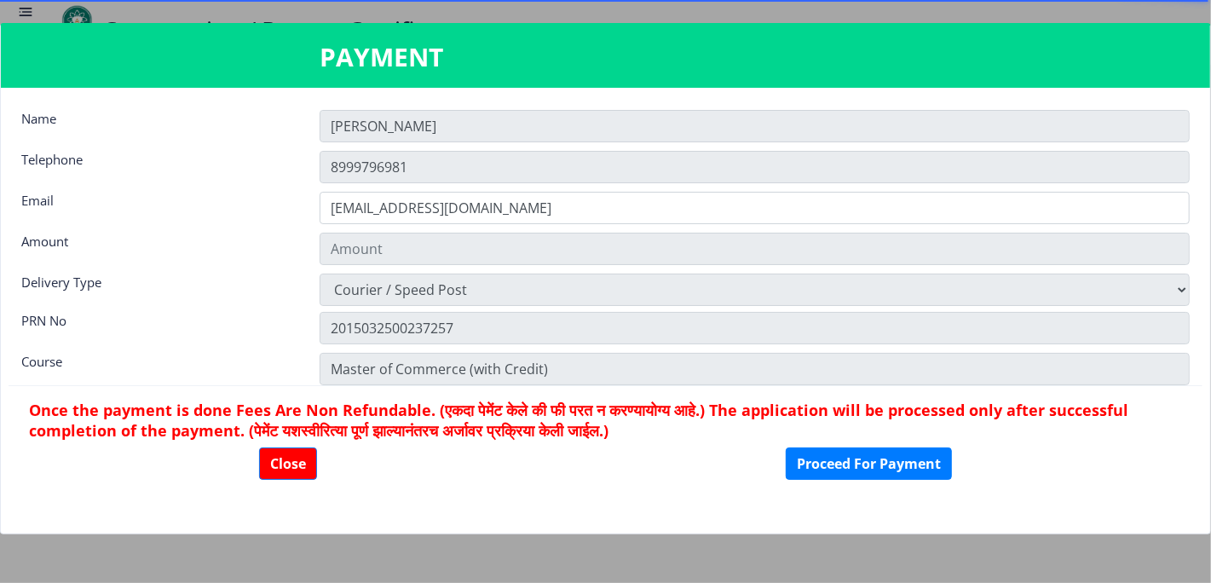
type input "1885"
click at [848, 471] on button "Proceed For Payment" at bounding box center [869, 464] width 166 height 32
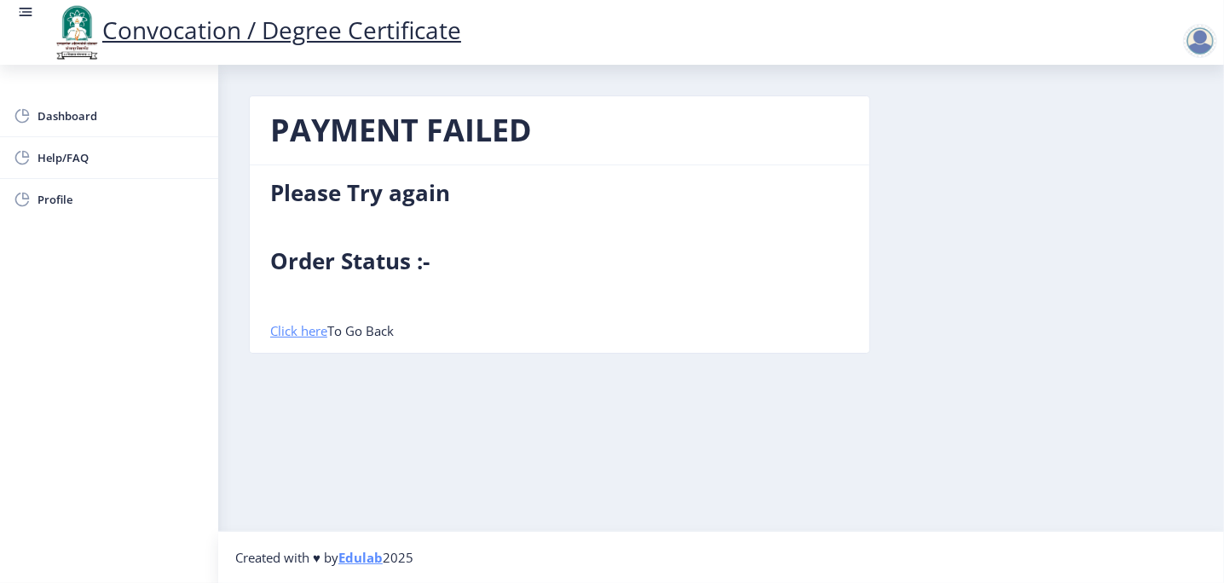
click at [296, 330] on link "Click here" at bounding box center [298, 330] width 57 height 17
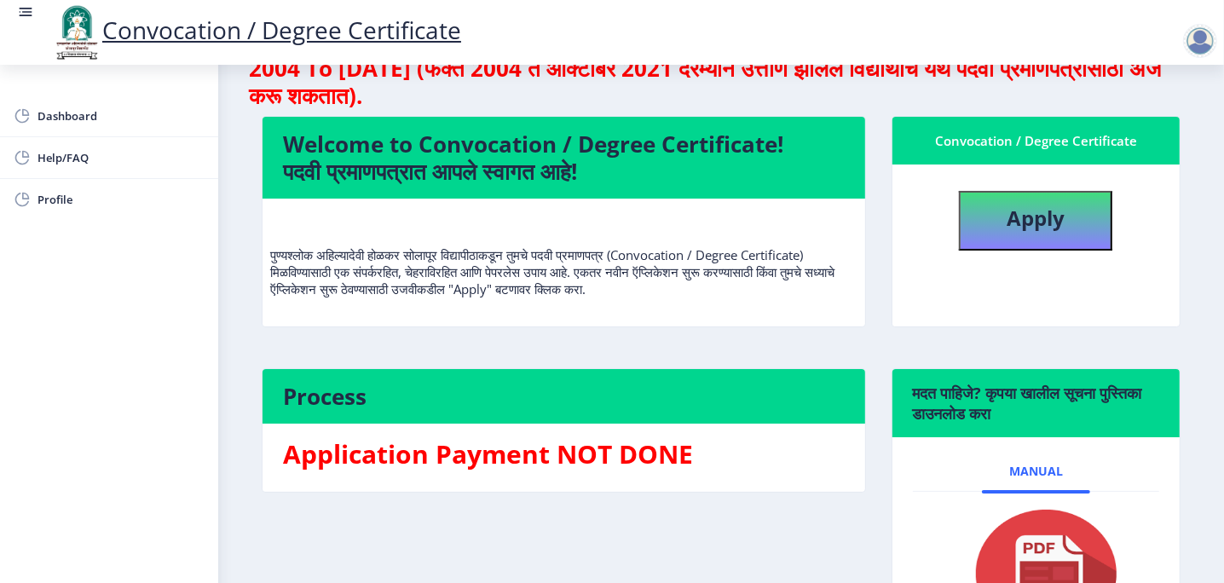
scroll to position [170, 0]
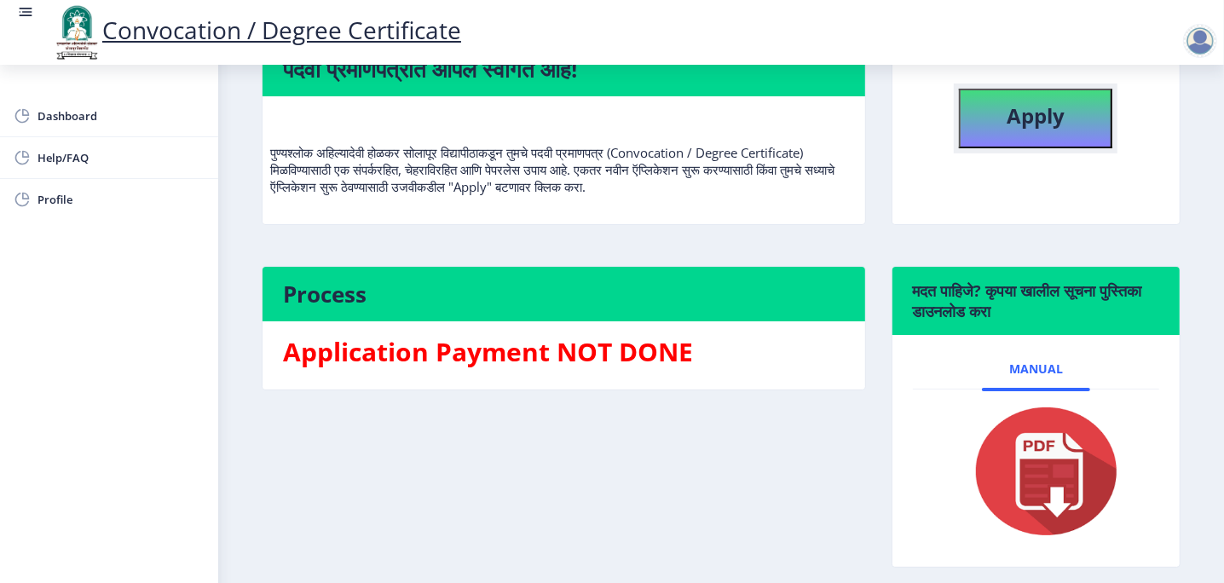
click at [1042, 117] on b "Apply" at bounding box center [1036, 115] width 58 height 28
select select
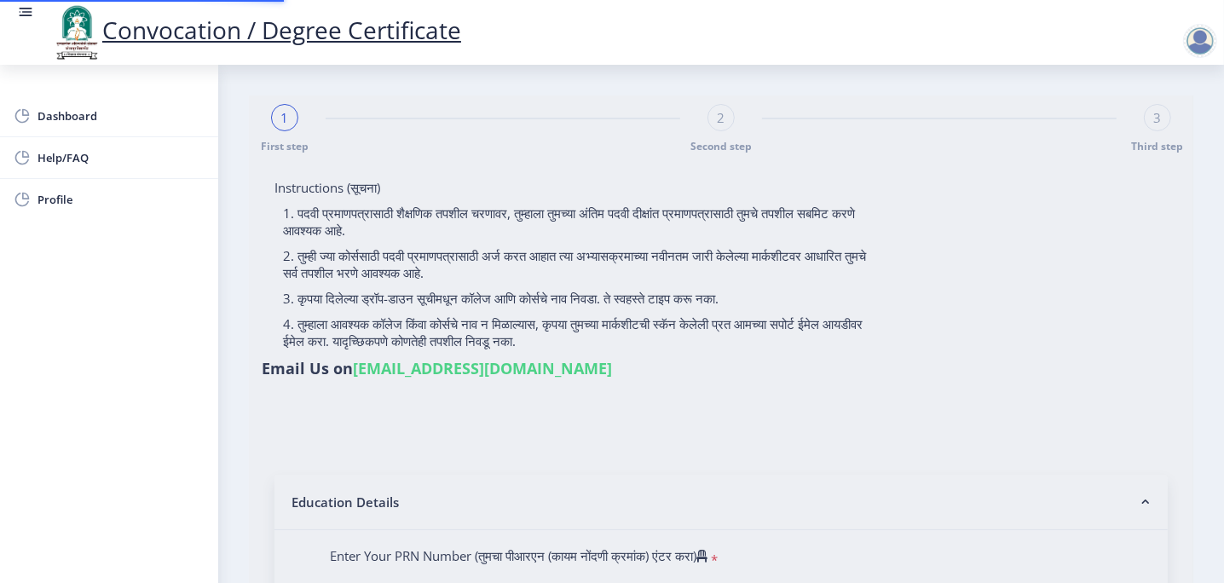
type input "2015032500237257"
select select "External"
select select "2017"
select select "May"
select select "SECOND CLASS"
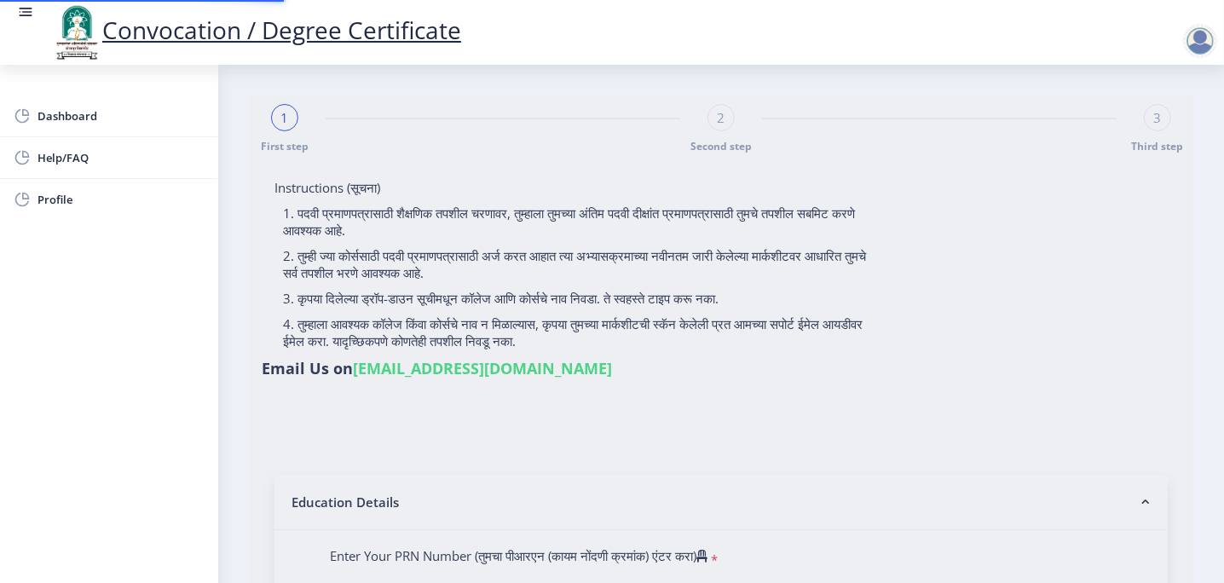
type input "506953"
type input "[PERSON_NAME] Aamsiddha [PERSON_NAME]"
type input "Kantabai"
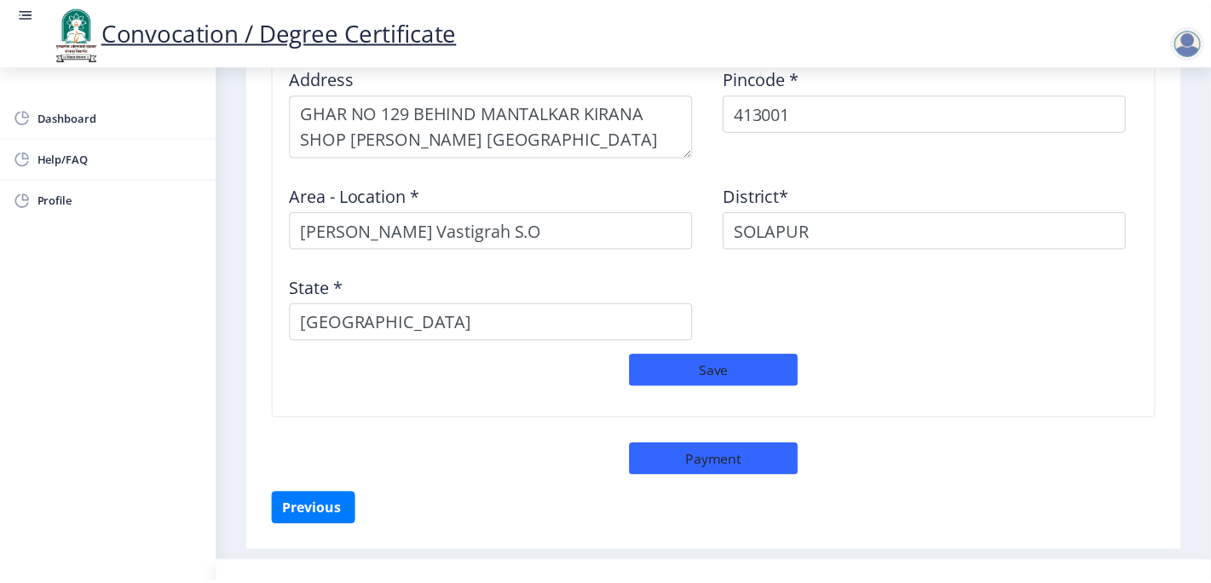
scroll to position [1510, 0]
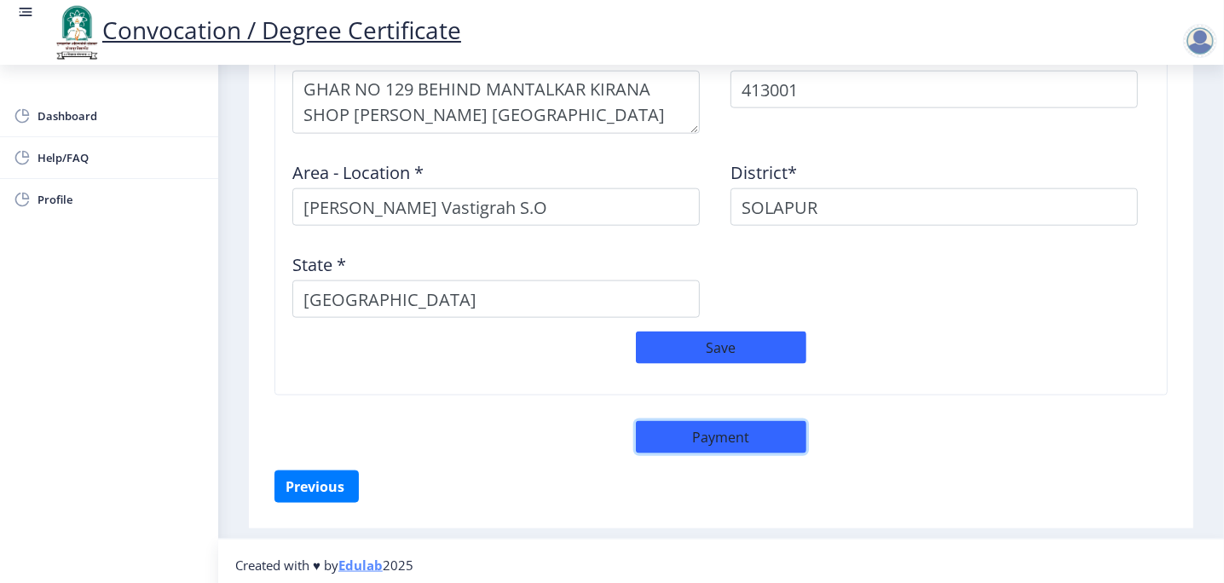
click at [721, 436] on button "Payment" at bounding box center [721, 437] width 170 height 32
select select "sealed"
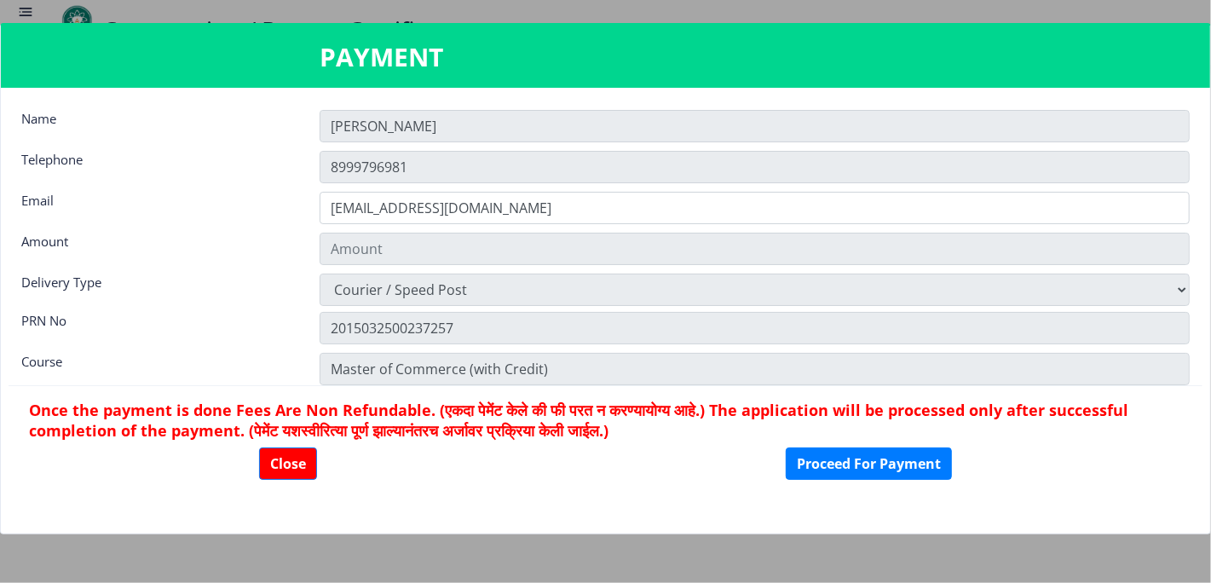
type input "1885"
click at [881, 462] on button "Proceed For Payment" at bounding box center [869, 464] width 166 height 32
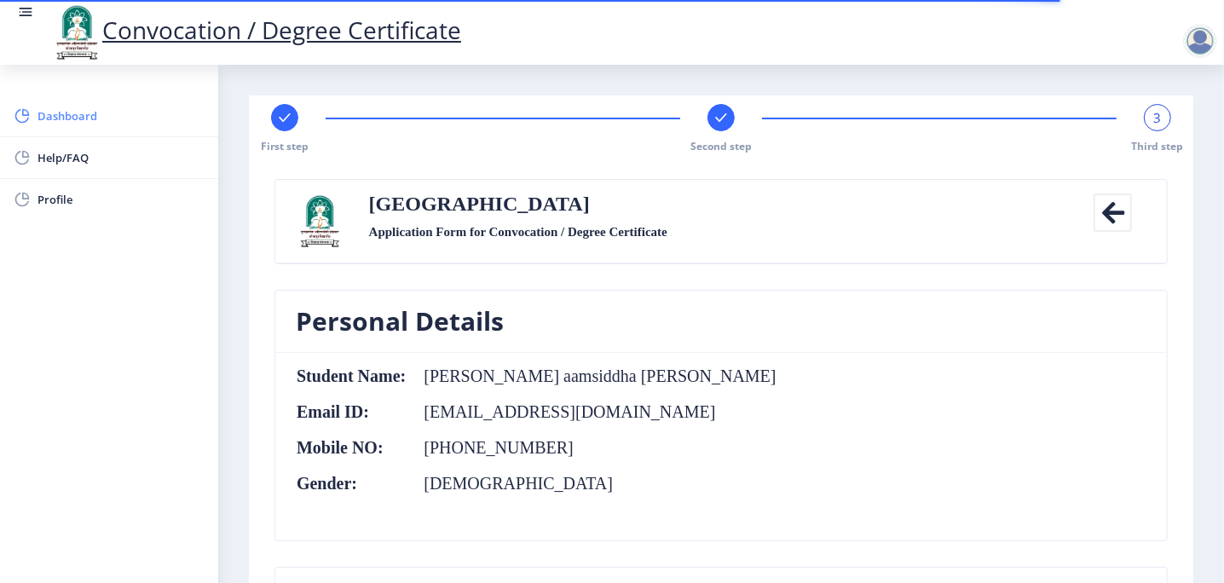
click at [62, 111] on span "Dashboard" at bounding box center [121, 116] width 167 height 20
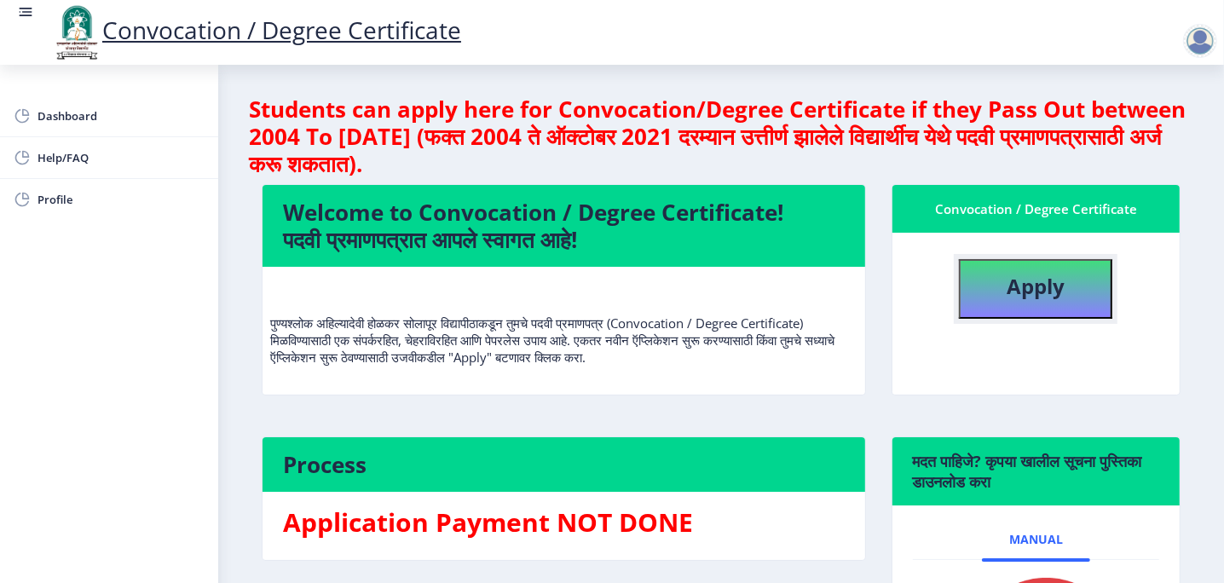
click at [1059, 297] on b "Apply" at bounding box center [1036, 286] width 58 height 28
select select
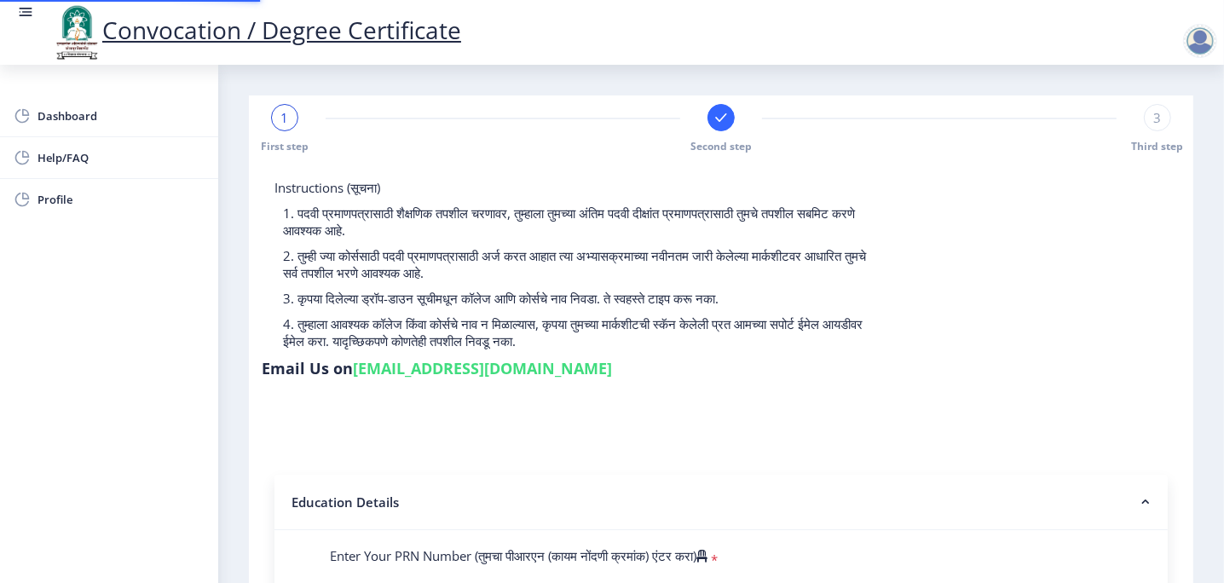
type input "2015032500237257"
select select "External"
select select "2017"
select select "May"
select select "SECOND CLASS"
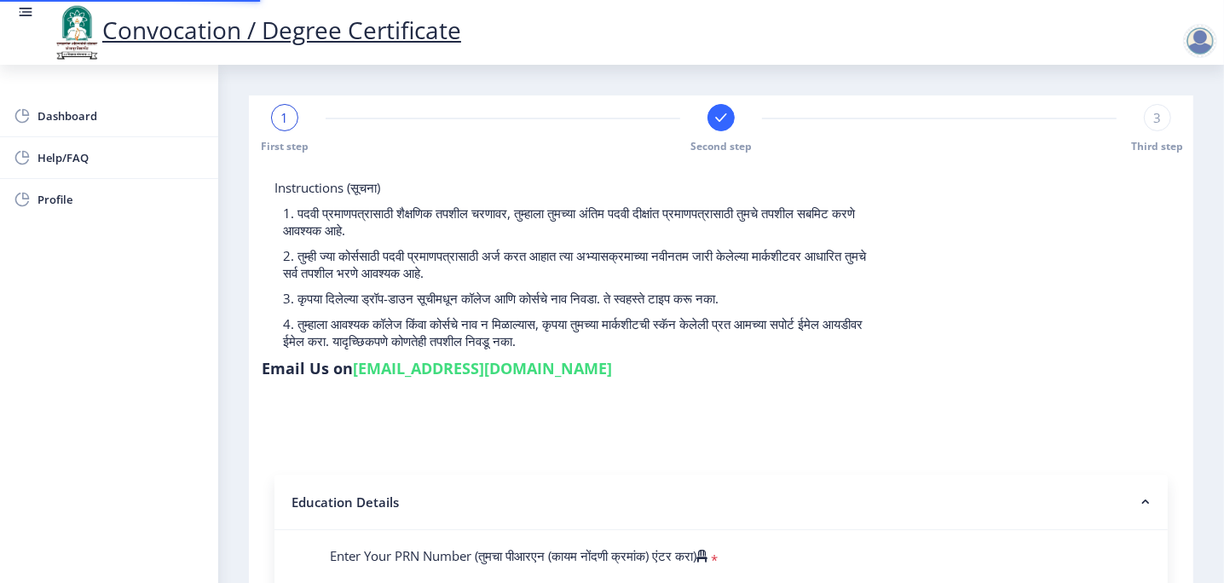
type input "506953"
type input "[PERSON_NAME] Aamsiddha [PERSON_NAME]"
type input "Kantabai"
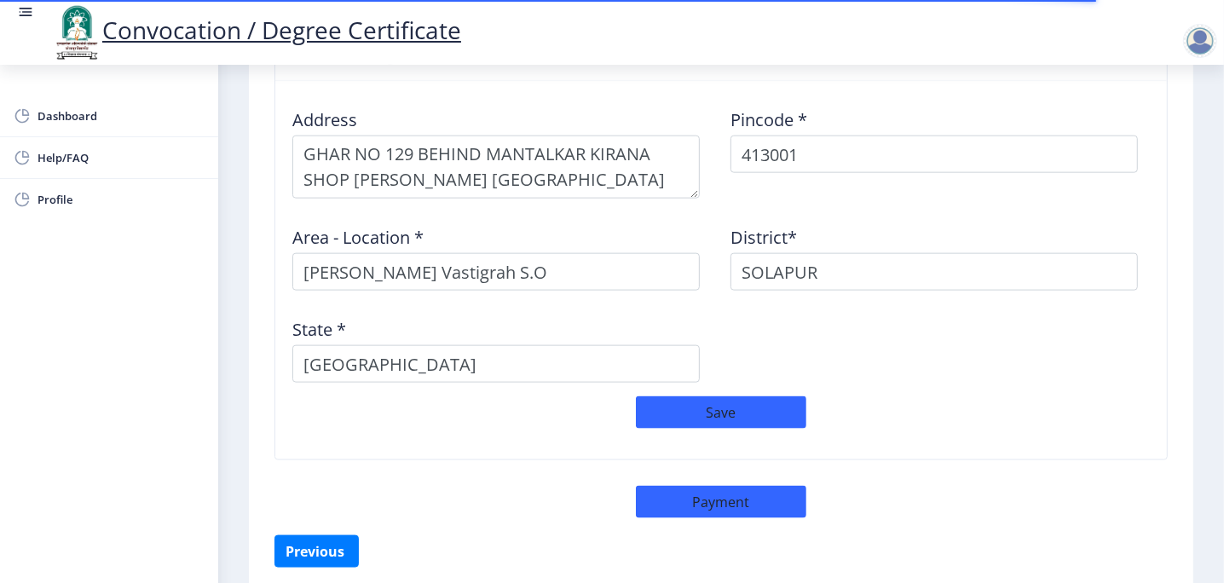
scroll to position [1510, 0]
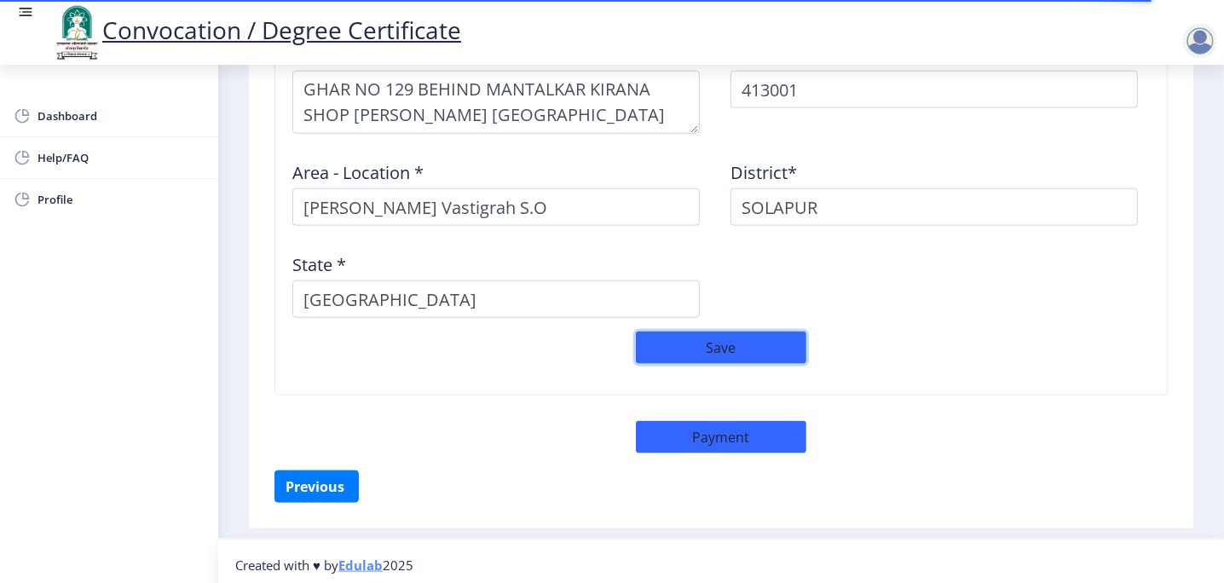
click at [718, 333] on button "Save" at bounding box center [721, 348] width 170 height 32
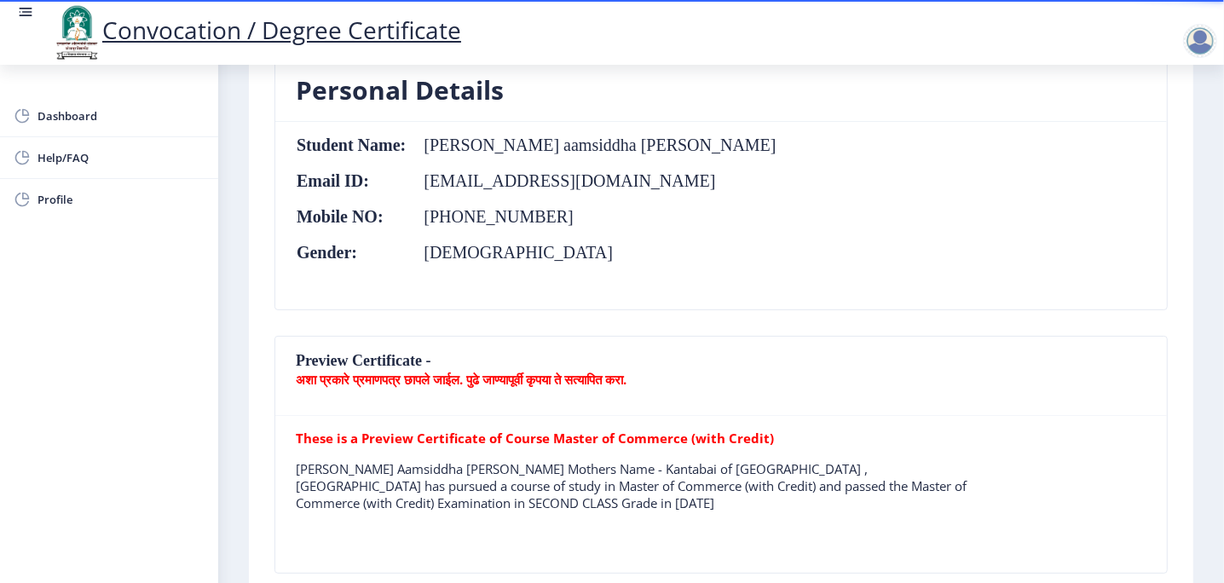
scroll to position [0, 0]
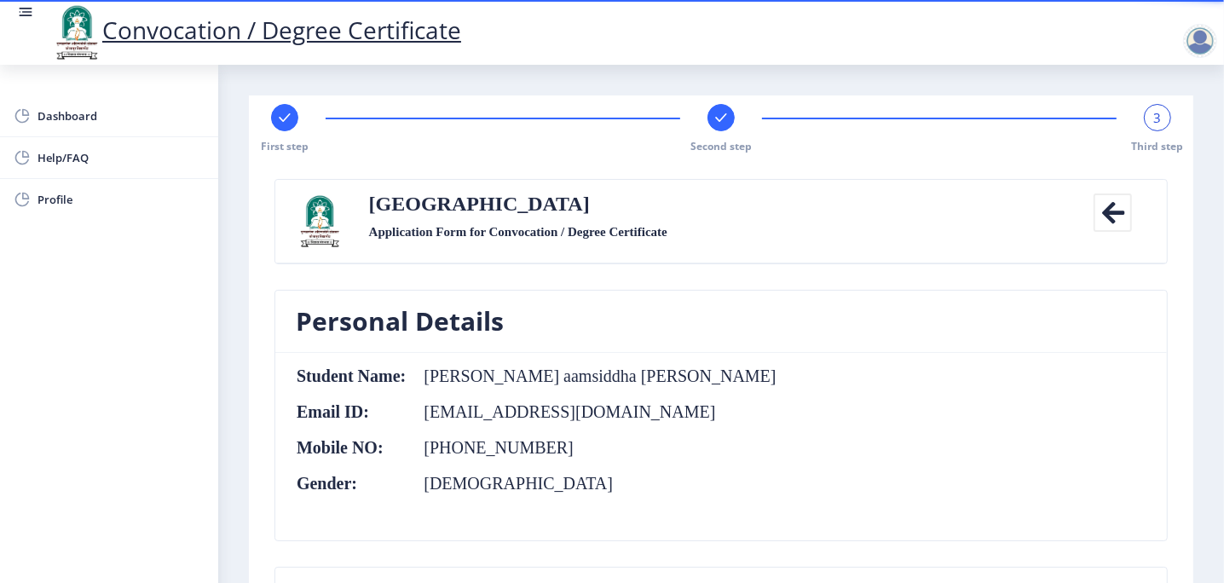
click at [1154, 123] on span "3" at bounding box center [1158, 117] width 8 height 17
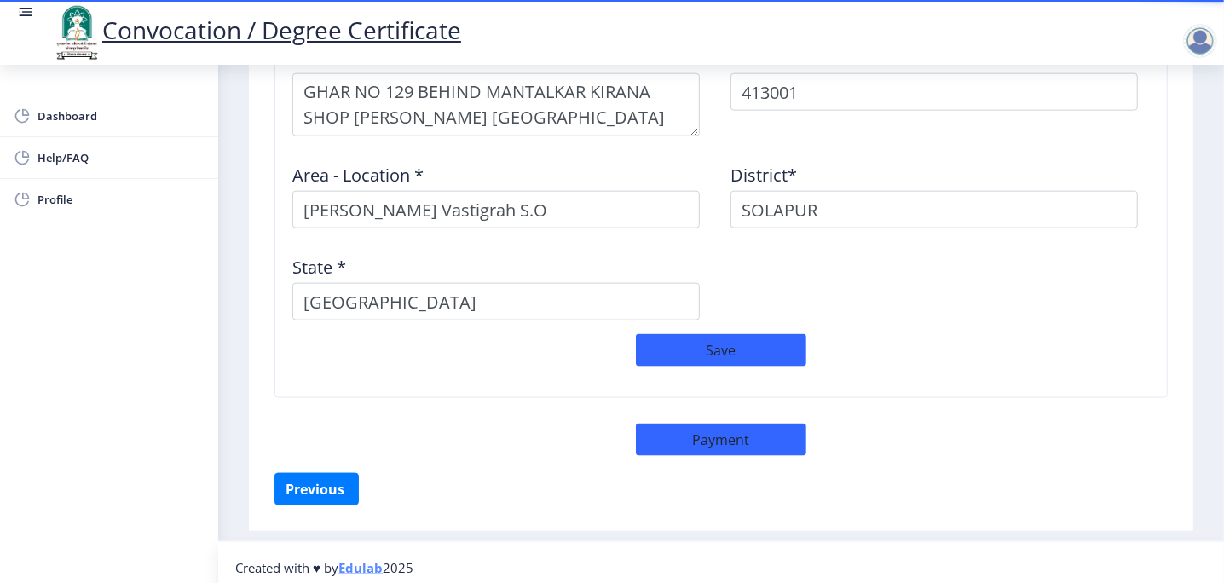
scroll to position [1510, 0]
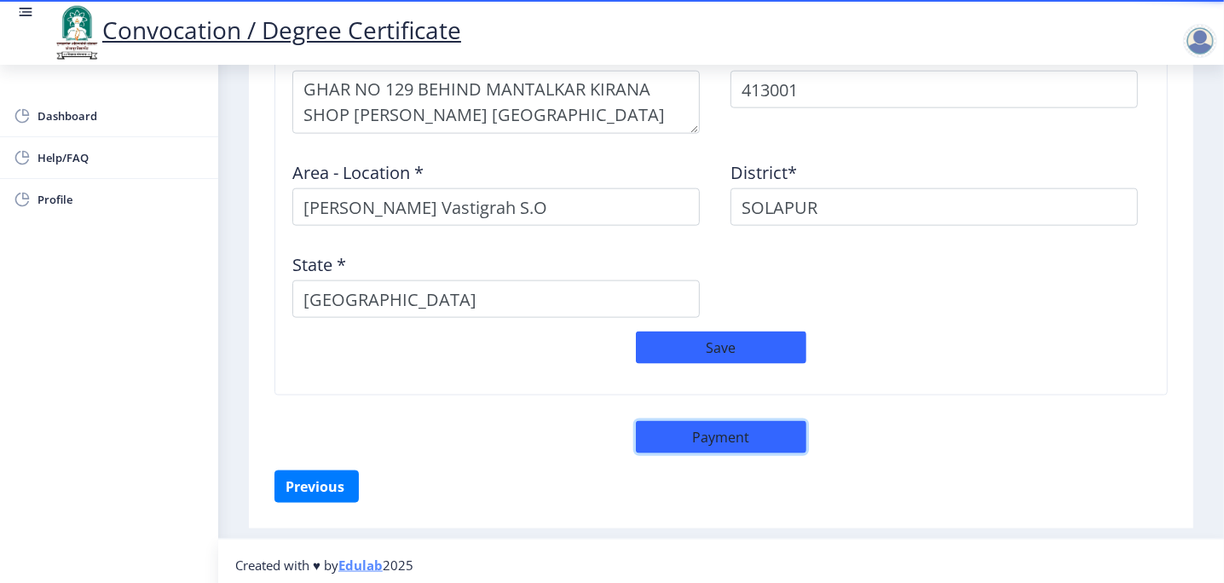
click at [755, 434] on button "Payment" at bounding box center [721, 437] width 170 height 32
select select "sealed"
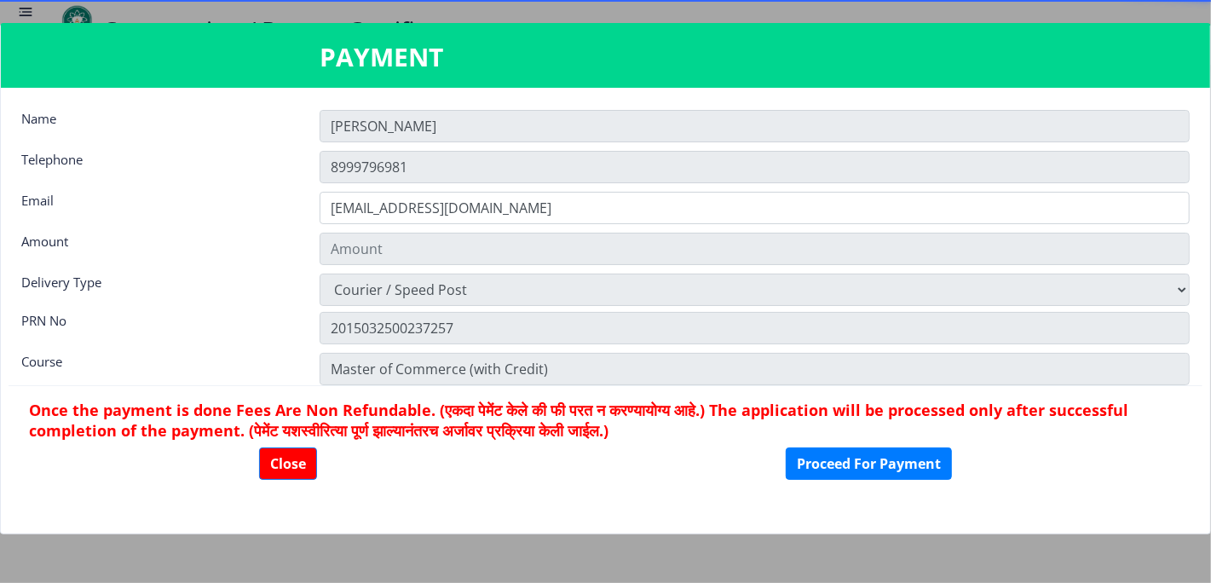
type input "1885"
click at [282, 465] on button "Close" at bounding box center [288, 464] width 58 height 32
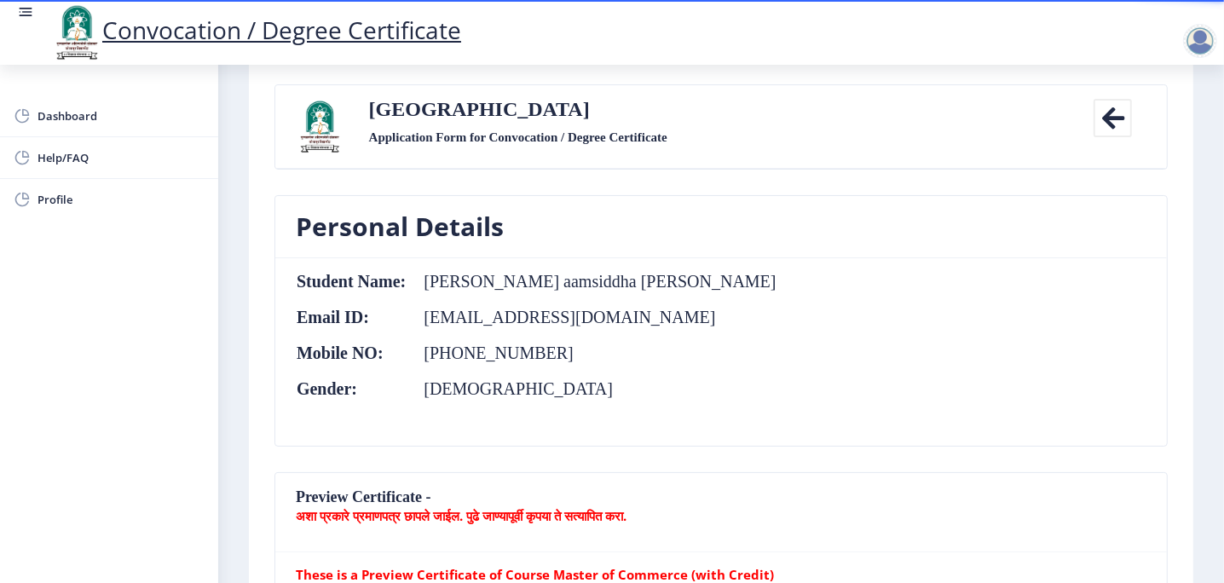
scroll to position [0, 0]
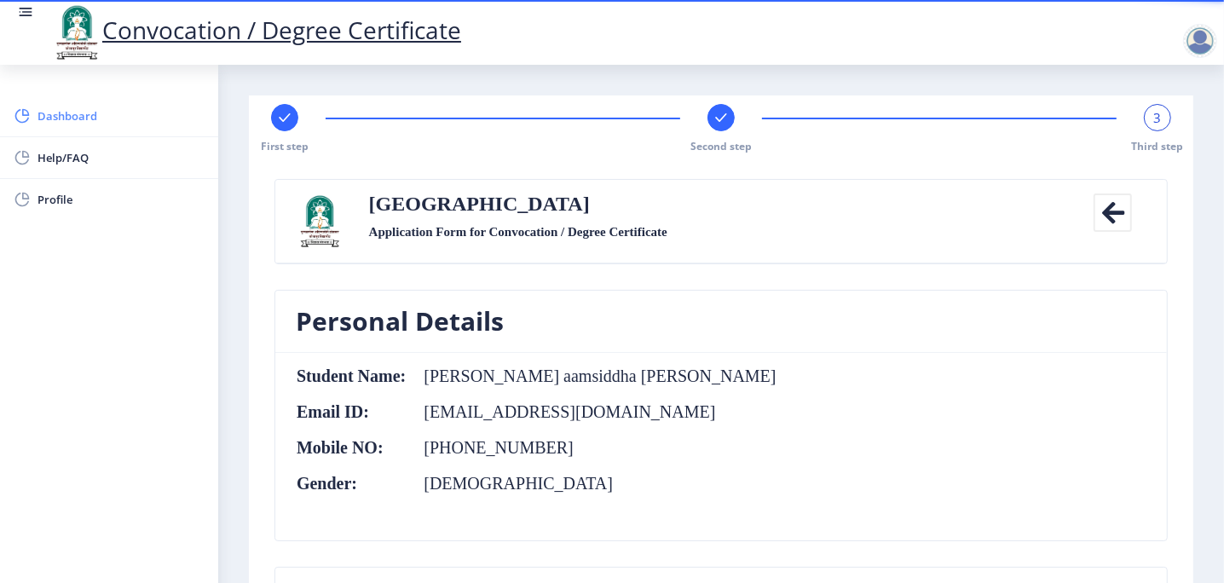
click at [48, 121] on span "Dashboard" at bounding box center [121, 116] width 167 height 20
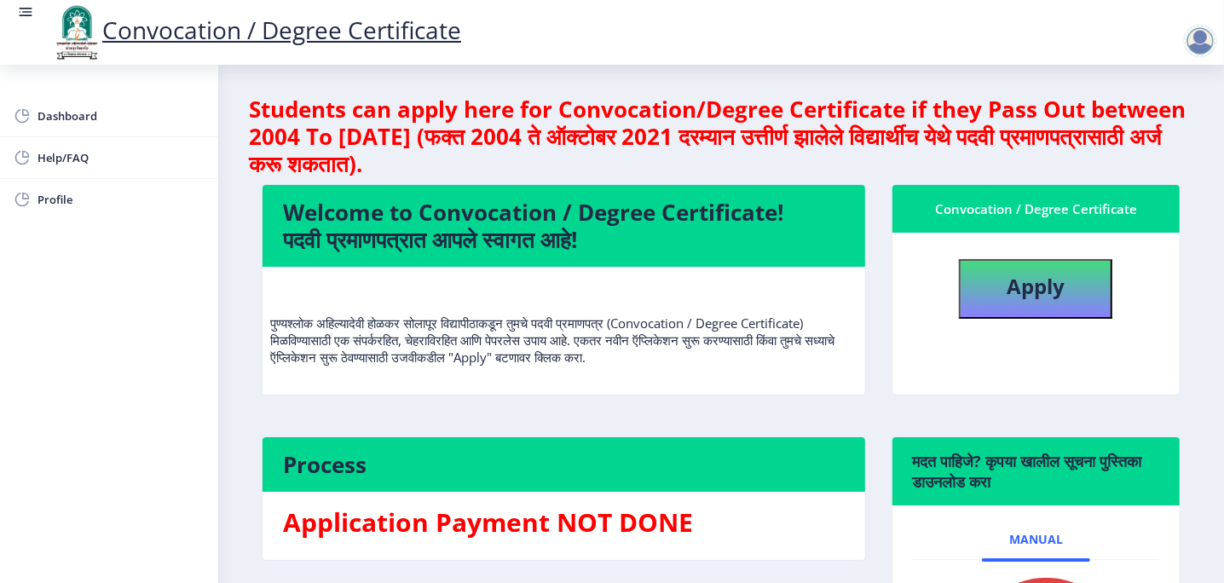
scroll to position [241, 0]
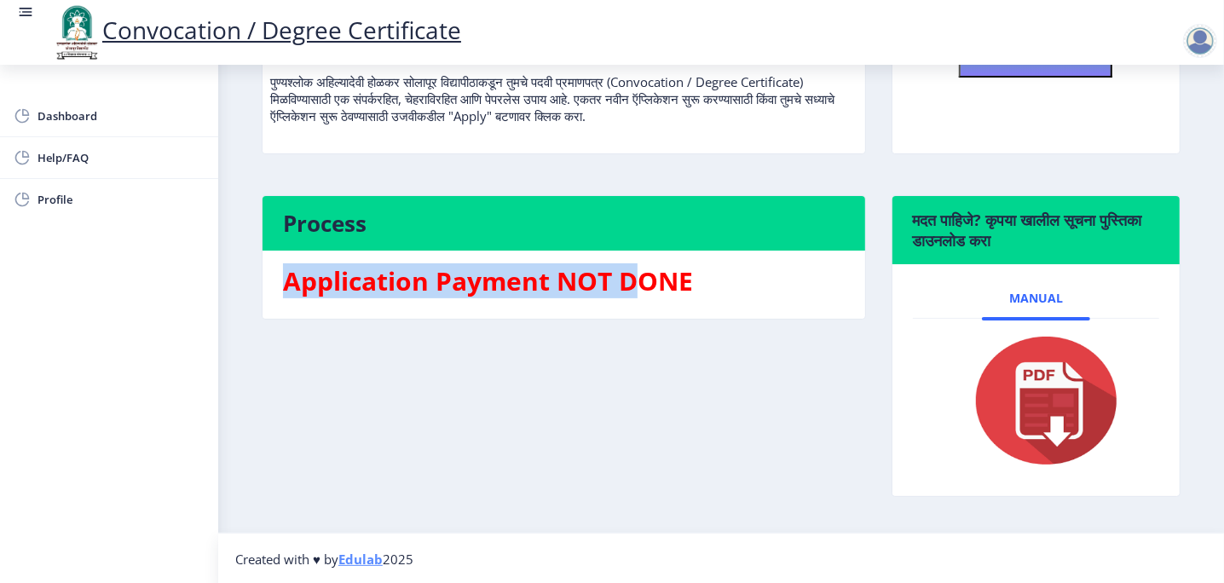
drag, startPoint x: 265, startPoint y: 271, endPoint x: 639, endPoint y: 309, distance: 376.1
click at [639, 309] on nb-card-body "Application Payment NOT DONE" at bounding box center [564, 285] width 603 height 68
click at [615, 382] on div "Process Application Payment NOT DONE" at bounding box center [564, 358] width 630 height 327
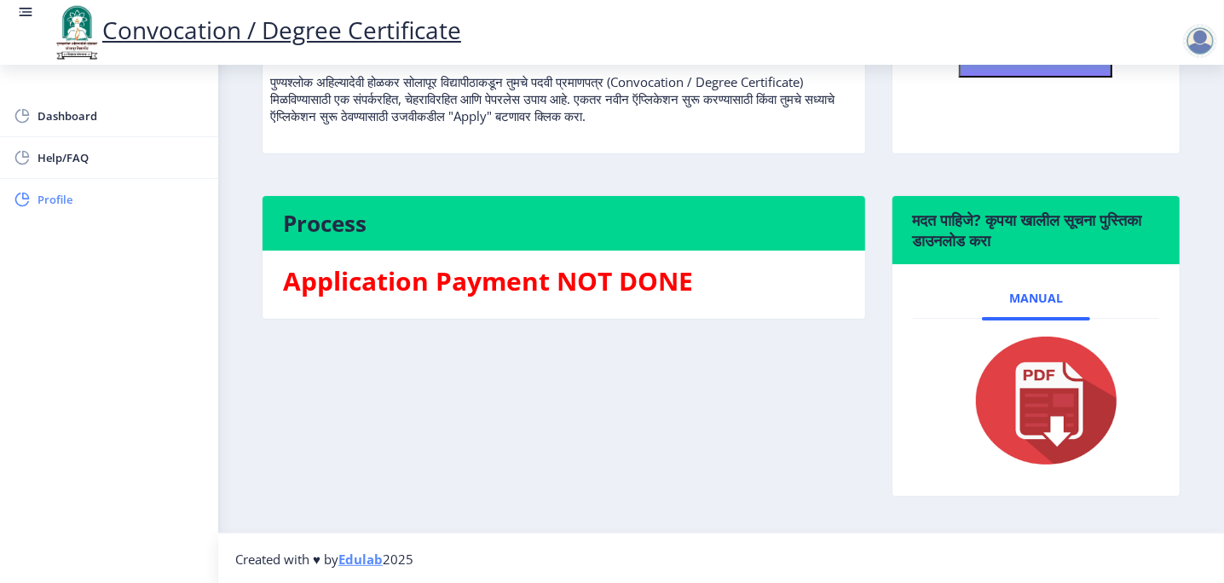
click at [60, 199] on span "Profile" at bounding box center [121, 199] width 167 height 20
select select
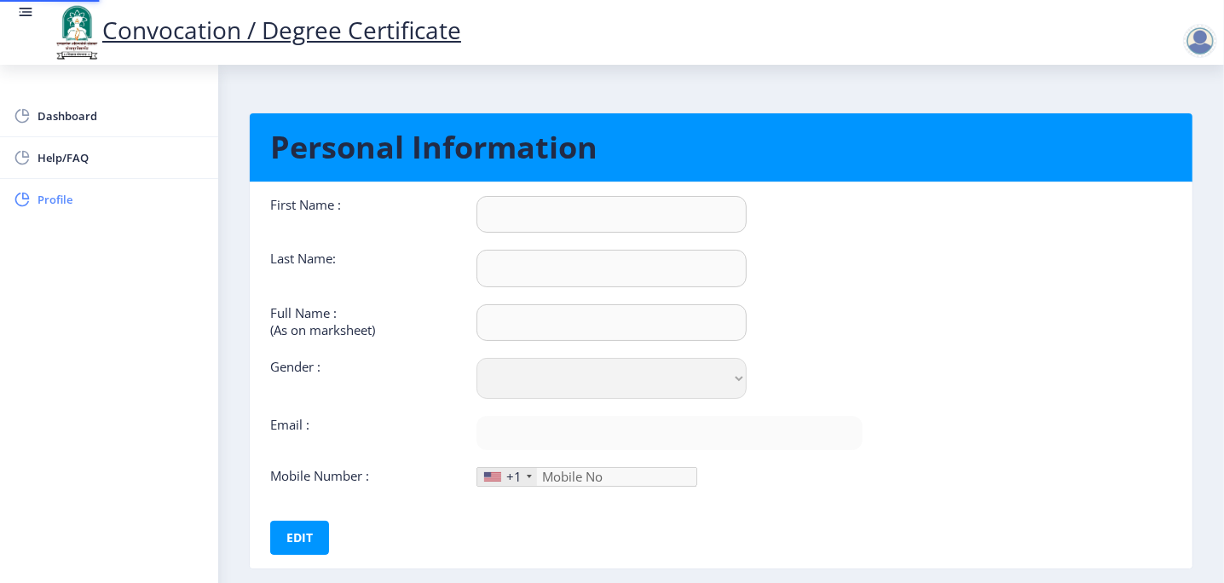
type input "[PERSON_NAME]"
type input "[PERSON_NAME] aamsiddha [PERSON_NAME]"
select select "[DEMOGRAPHIC_DATA]"
type input "[EMAIL_ADDRESS][DOMAIN_NAME]"
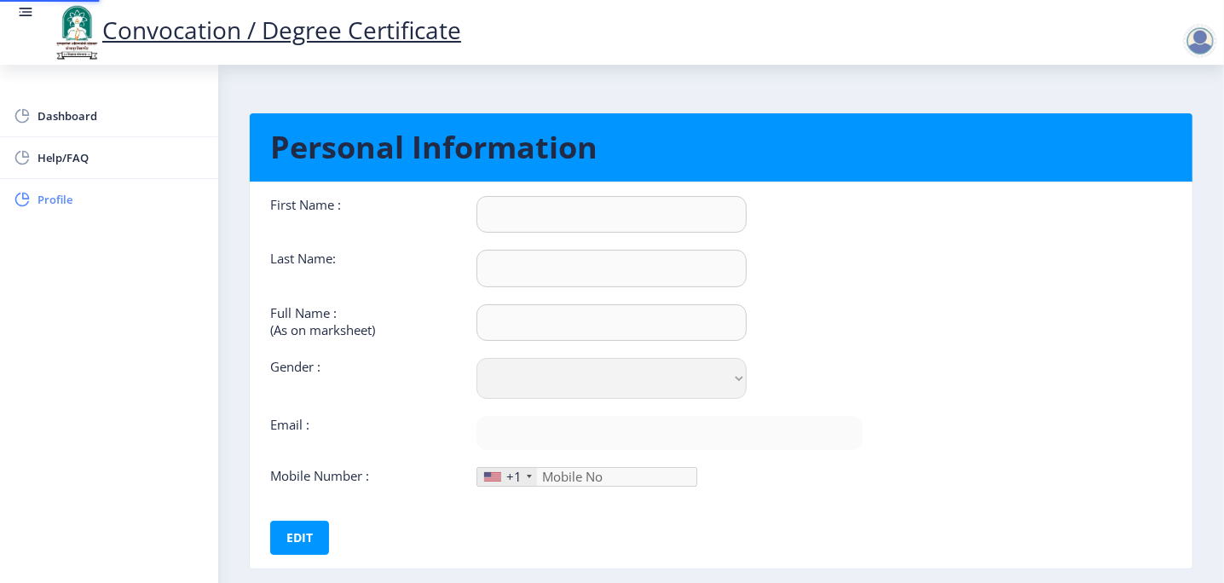
type input "8999796981"
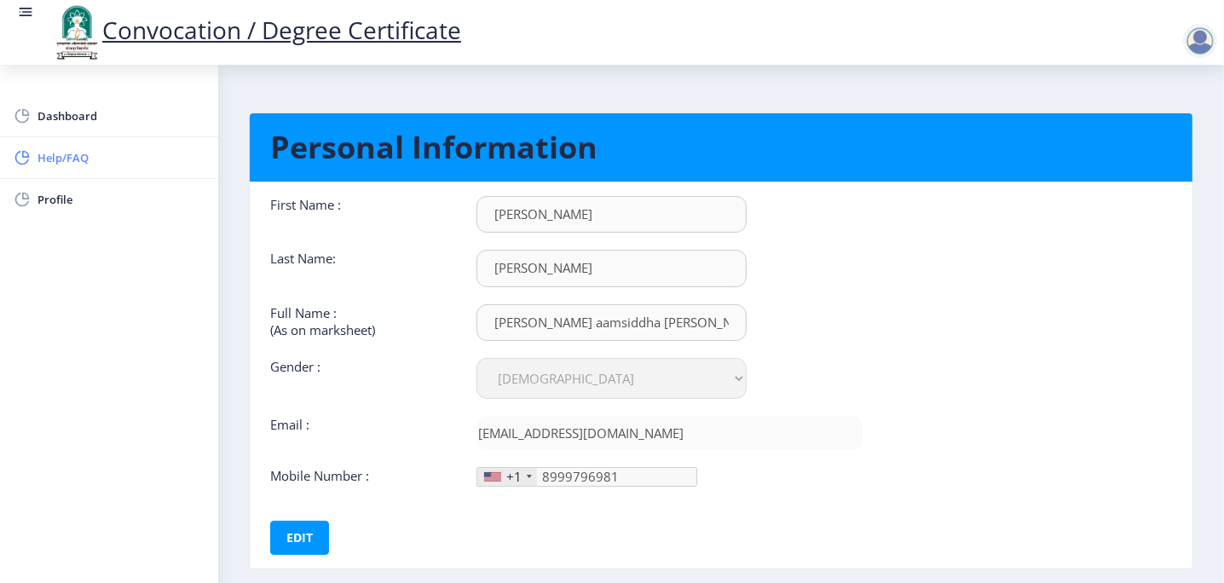
click at [91, 157] on span "Help/FAQ" at bounding box center [121, 157] width 167 height 20
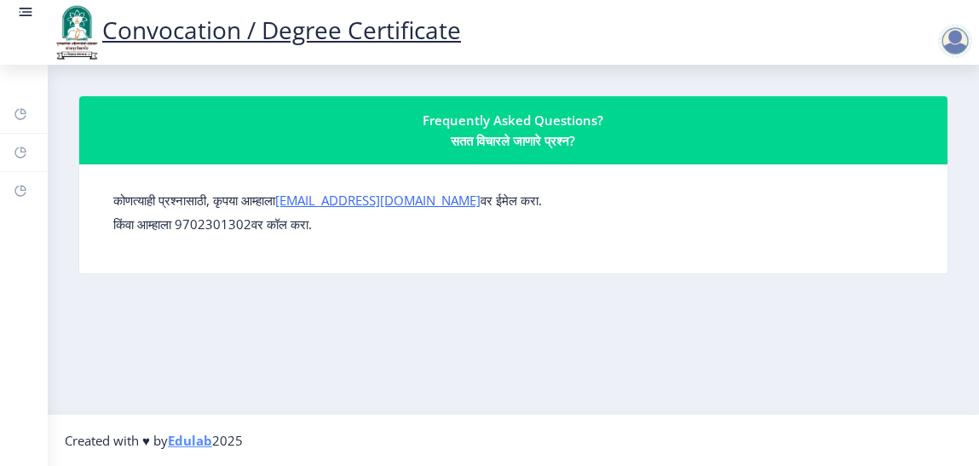
click at [24, 13] on rect at bounding box center [25, 11] width 17 height 17
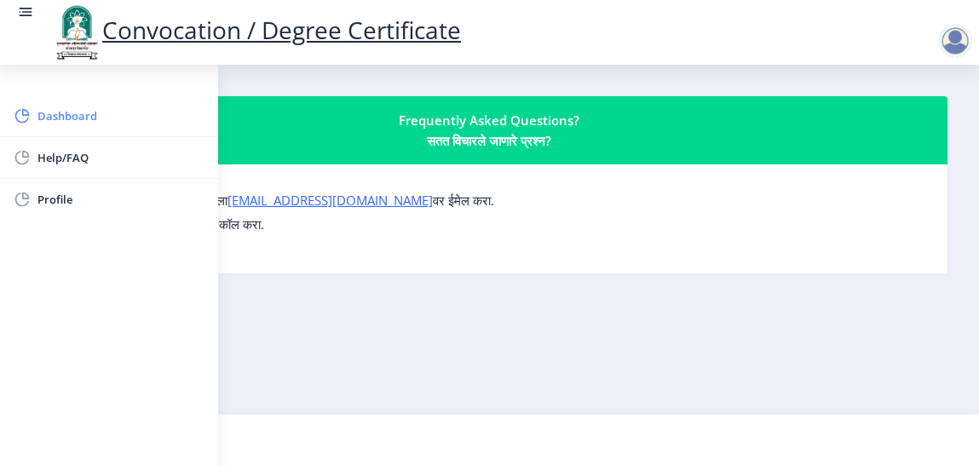
click at [57, 116] on span "Dashboard" at bounding box center [121, 116] width 167 height 20
